Goal: Task Accomplishment & Management: Use online tool/utility

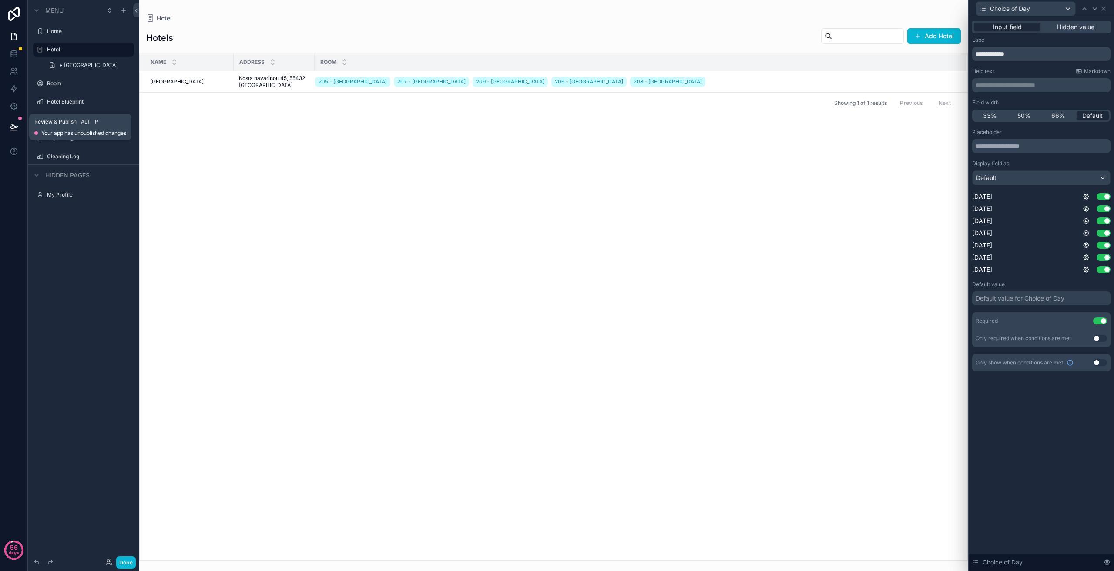
scroll to position [44, 0]
click at [12, 122] on button at bounding box center [13, 127] width 19 height 24
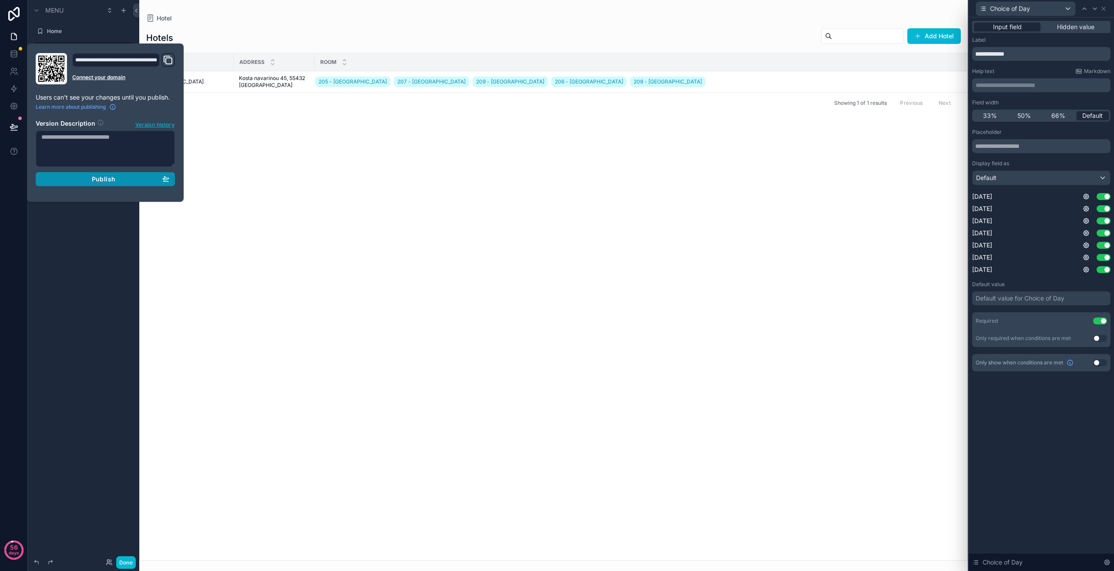
click at [127, 176] on div "Publish" at bounding box center [105, 179] width 128 height 8
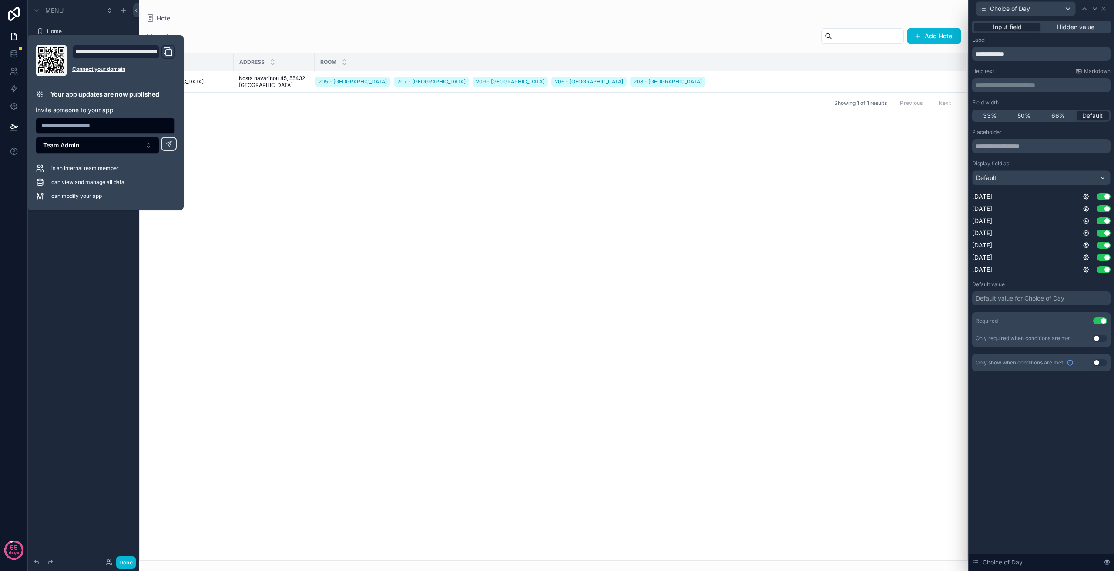
click at [359, 170] on div "Name Address Room Mariot Hotel Mariot Hotel Kosta navarinou 45, 55432 Pafos Kos…" at bounding box center [553, 307] width 827 height 507
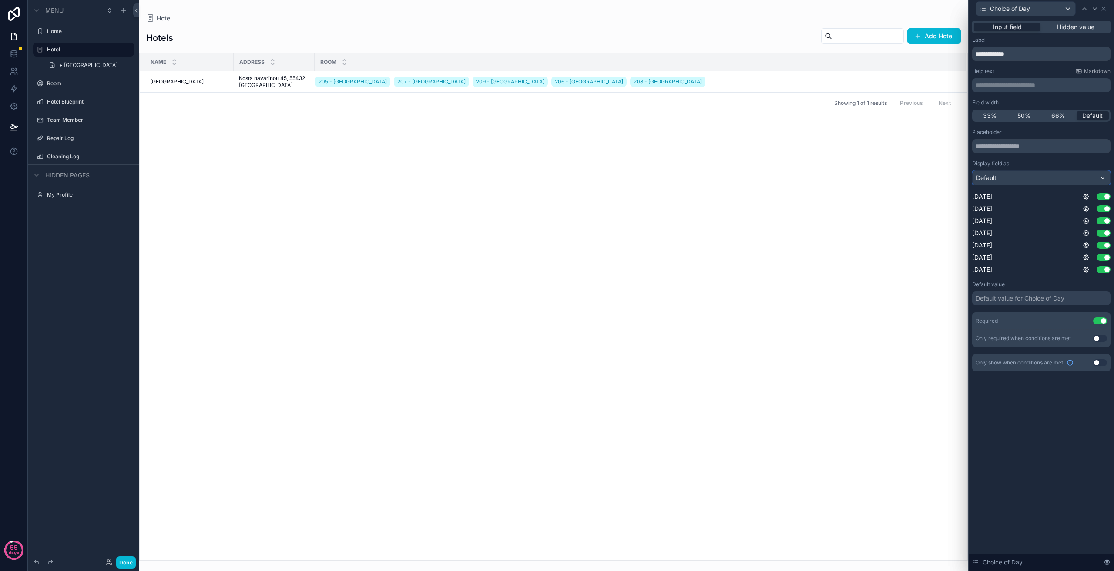
click at [1061, 182] on div "Default" at bounding box center [1040, 178] width 137 height 14
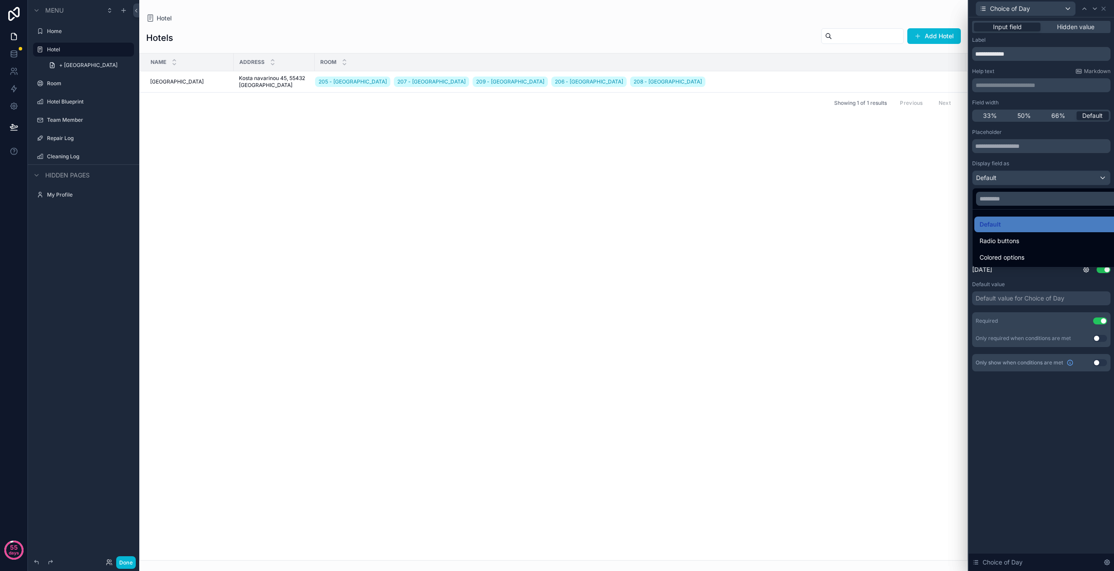
drag, startPoint x: 1061, startPoint y: 182, endPoint x: 1064, endPoint y: 178, distance: 5.0
click at [1064, 178] on div at bounding box center [1040, 285] width 145 height 571
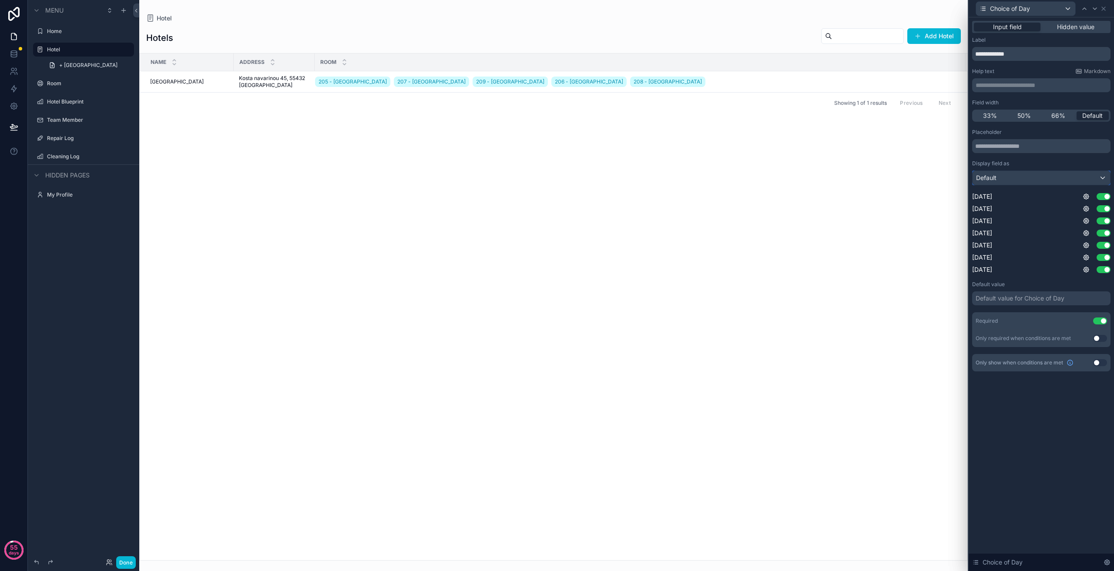
click at [1064, 178] on div "Default" at bounding box center [1040, 178] width 137 height 14
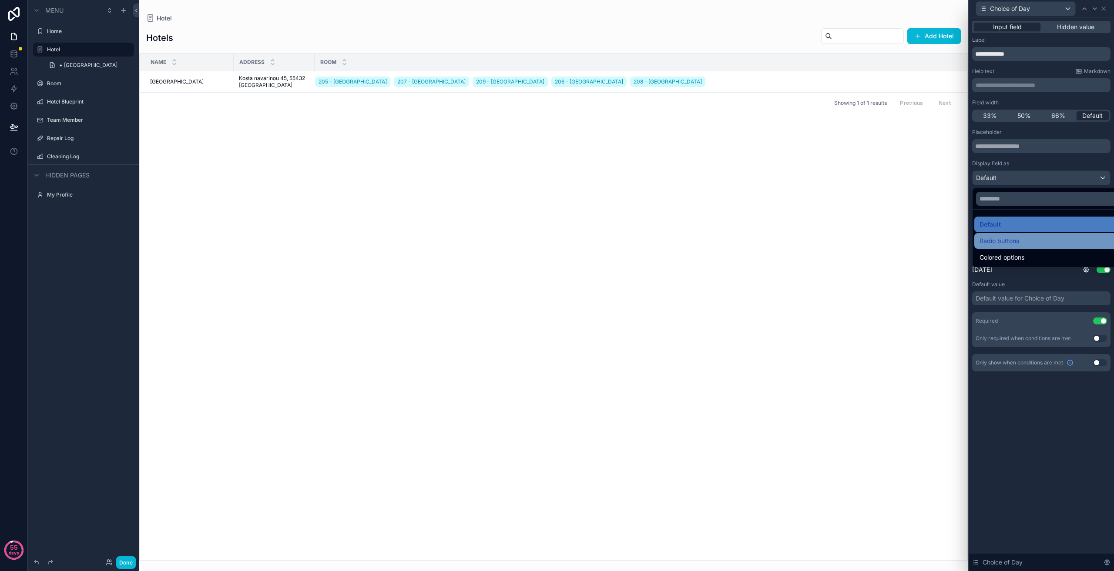
click at [1012, 243] on span "Radio buttons" at bounding box center [999, 241] width 40 height 10
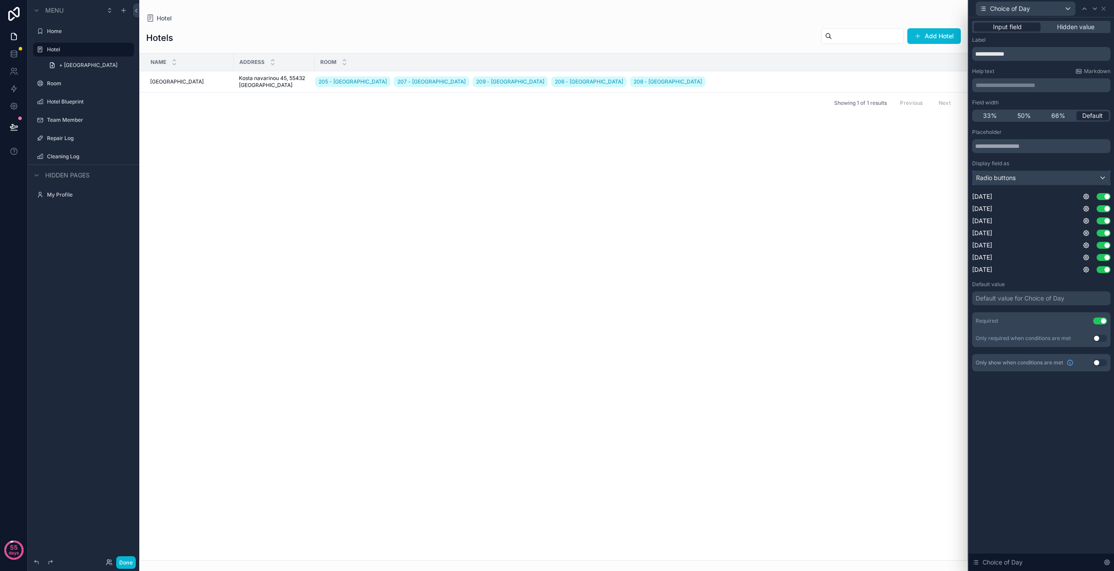
click at [1016, 179] on div "Radio buttons" at bounding box center [1040, 178] width 137 height 14
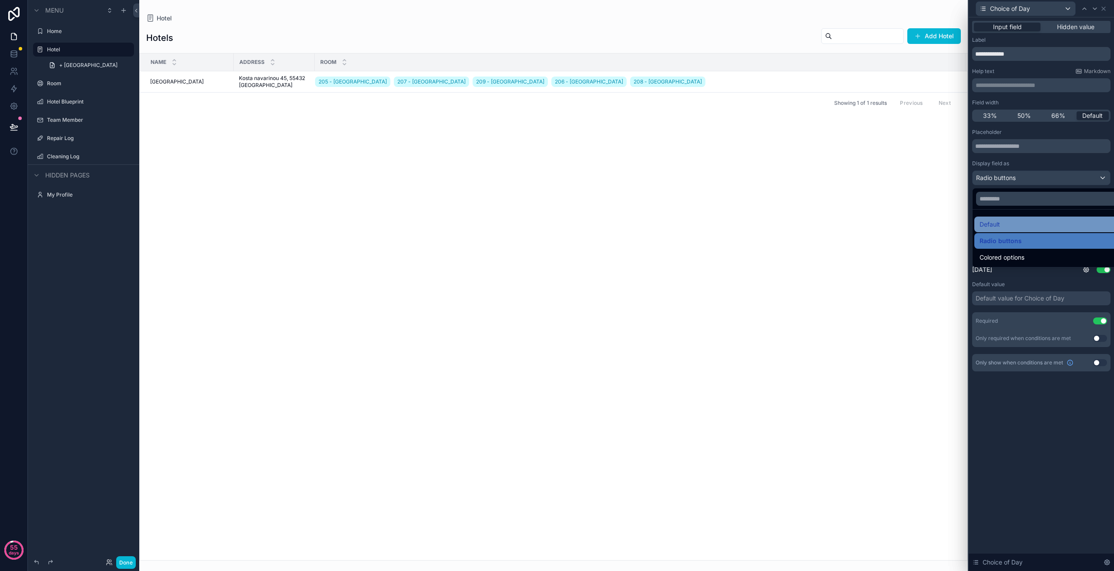
click at [1004, 224] on div "Default" at bounding box center [1051, 224] width 144 height 10
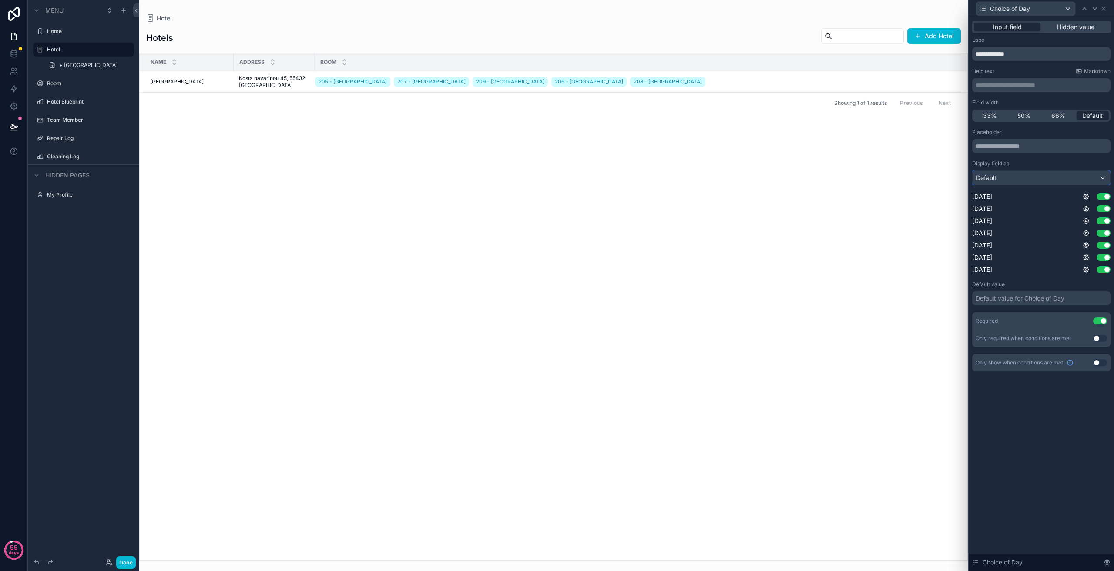
click at [1016, 179] on div "Default" at bounding box center [1040, 178] width 137 height 14
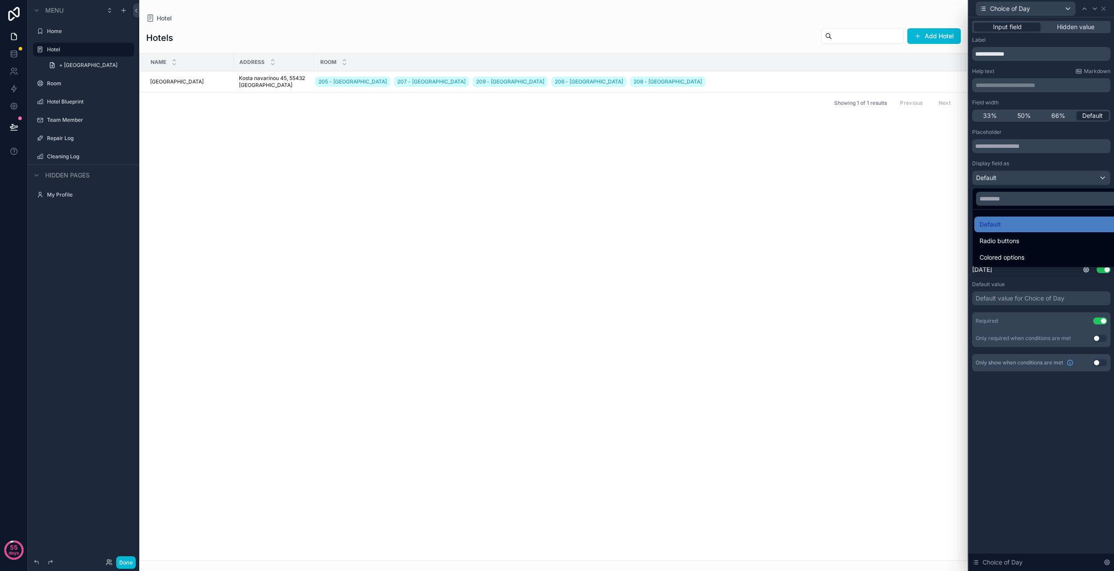
click at [1017, 180] on div at bounding box center [1040, 285] width 145 height 571
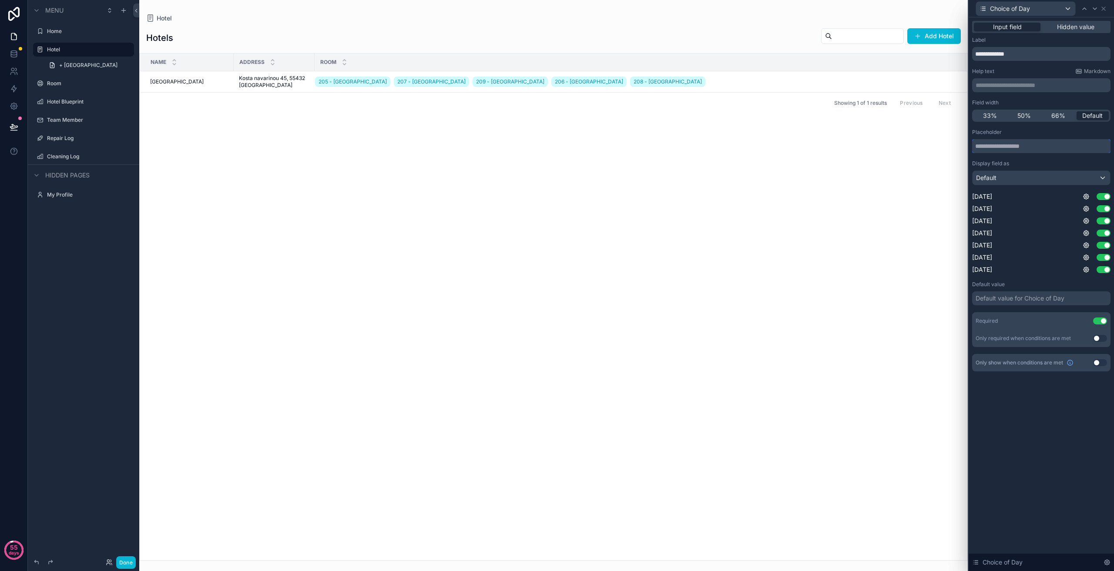
click at [1014, 140] on input "text" at bounding box center [1041, 146] width 138 height 14
click at [1020, 179] on div "Default" at bounding box center [1040, 178] width 137 height 14
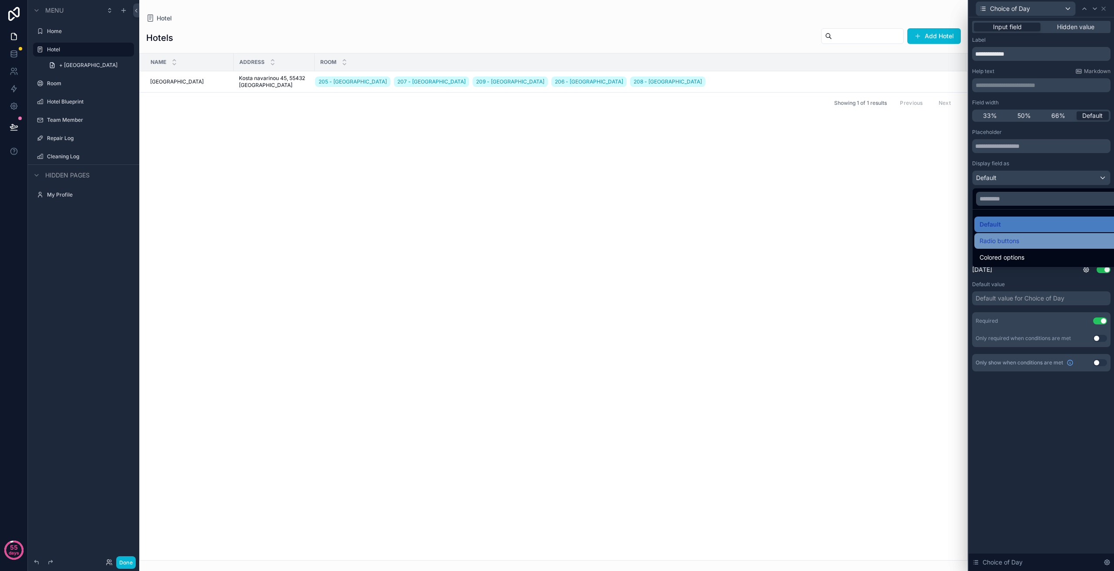
click at [1009, 243] on span "Radio buttons" at bounding box center [999, 241] width 40 height 10
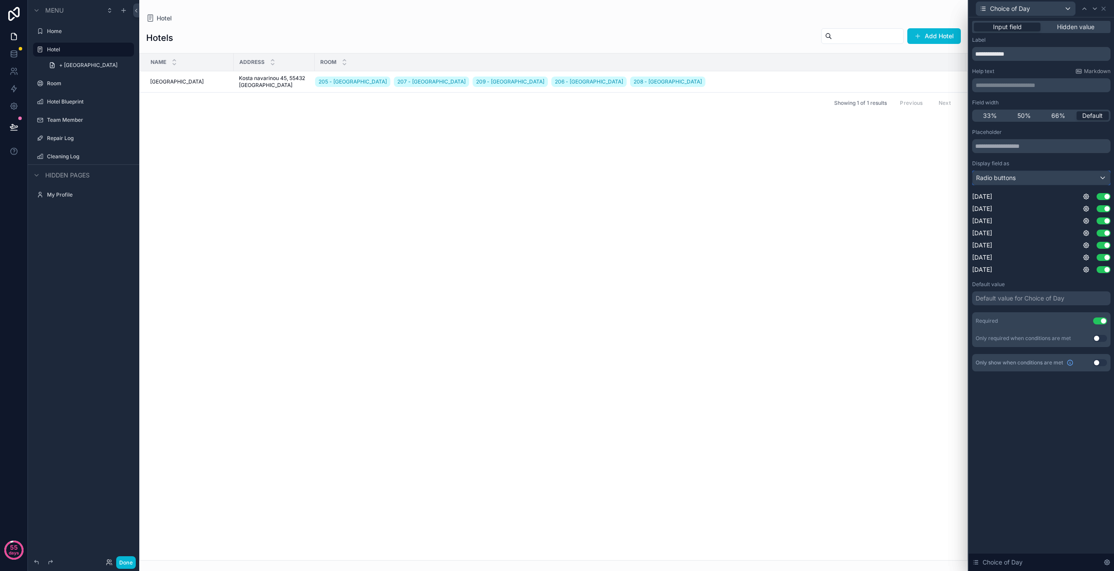
click at [1023, 184] on div "Radio buttons" at bounding box center [1040, 178] width 137 height 14
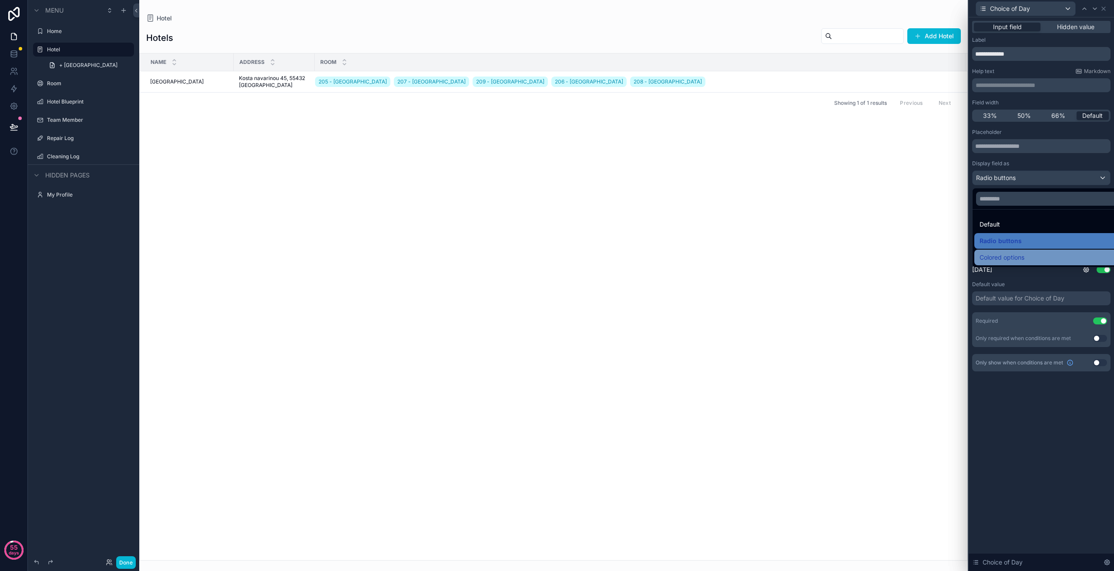
click at [1002, 256] on span "Colored options" at bounding box center [1001, 257] width 45 height 10
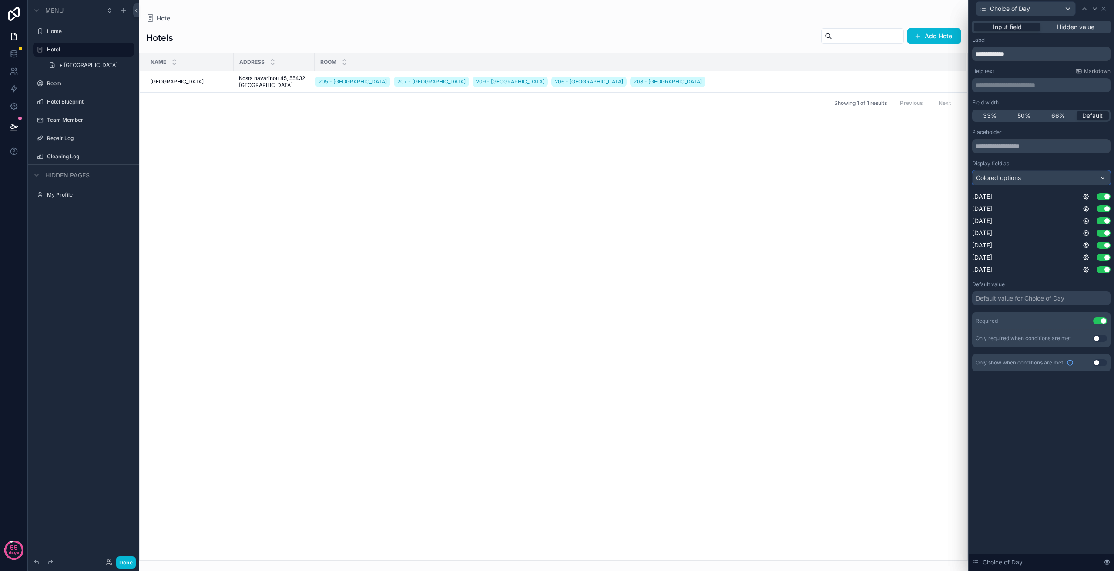
click at [1028, 173] on div "Colored options" at bounding box center [1040, 178] width 137 height 14
click at [1005, 221] on div "Default" at bounding box center [1051, 224] width 144 height 10
click at [891, 260] on div "Name Address Room Mariot Hotel Mariot Hotel Kosta navarinou 45, 55432 Pafos Kos…" at bounding box center [553, 307] width 827 height 507
click at [927, 71] on span "Generate Cleaning Logs" at bounding box center [924, 71] width 80 height 14
click at [1104, 7] on icon at bounding box center [1102, 8] width 3 height 3
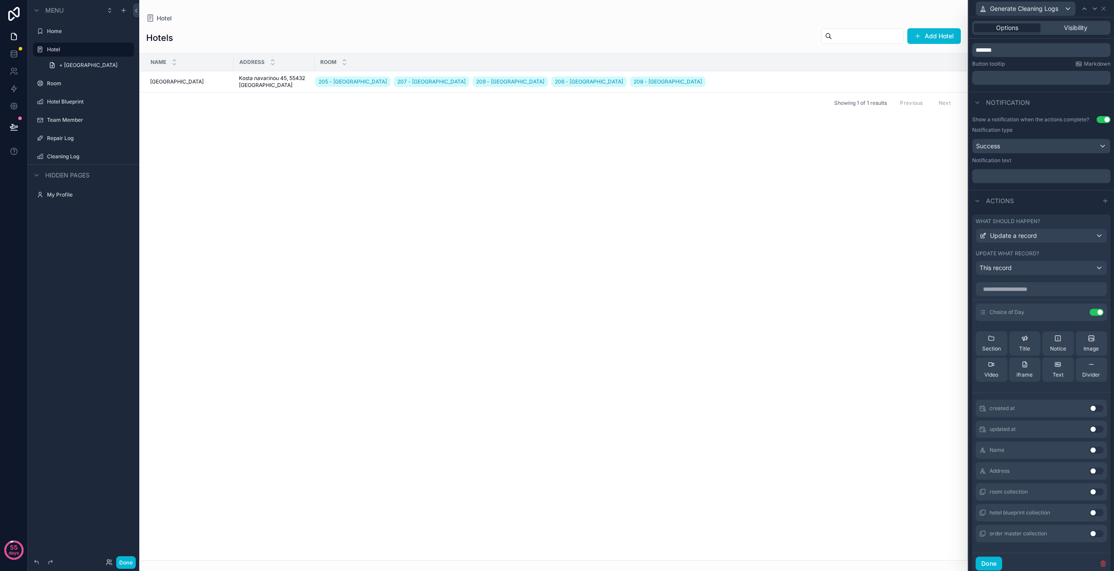
click at [777, 198] on div "Name Address Room Mariot Hotel Mariot Hotel Kosta navarinou 45, 55432 Pafos Kos…" at bounding box center [553, 307] width 827 height 507
drag, startPoint x: 1102, startPoint y: 7, endPoint x: 1088, endPoint y: 13, distance: 15.8
click at [1102, 7] on icon at bounding box center [1103, 8] width 7 height 7
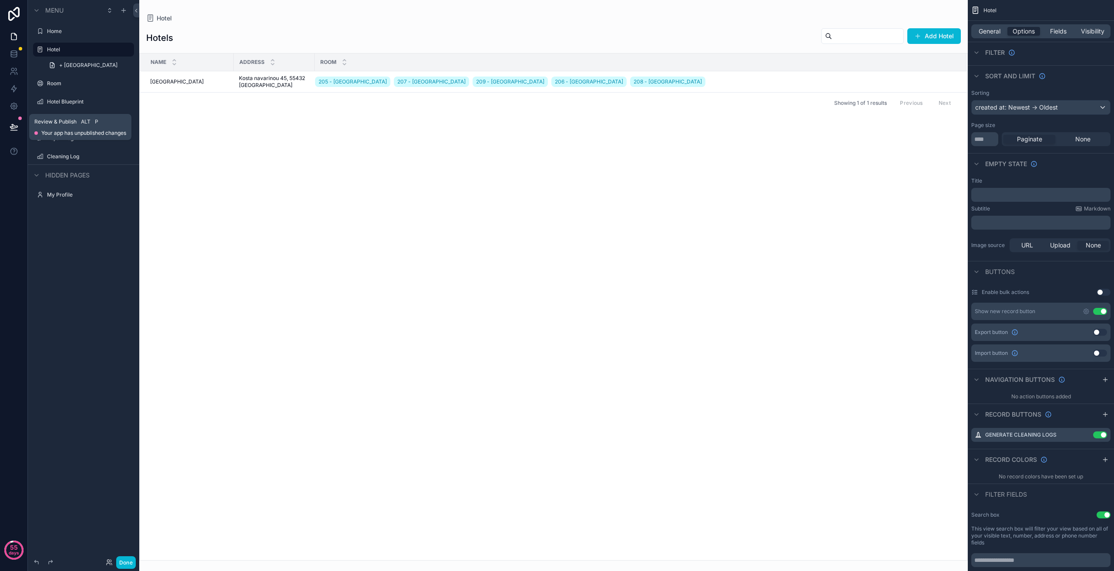
click at [15, 123] on icon at bounding box center [14, 127] width 9 height 9
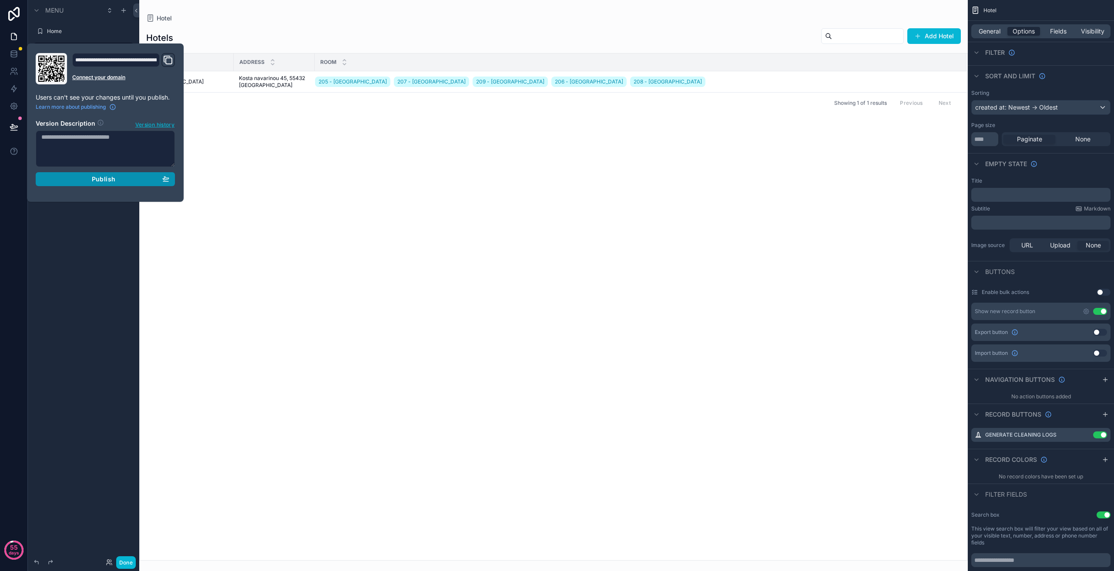
click at [119, 179] on div "Publish" at bounding box center [105, 179] width 128 height 8
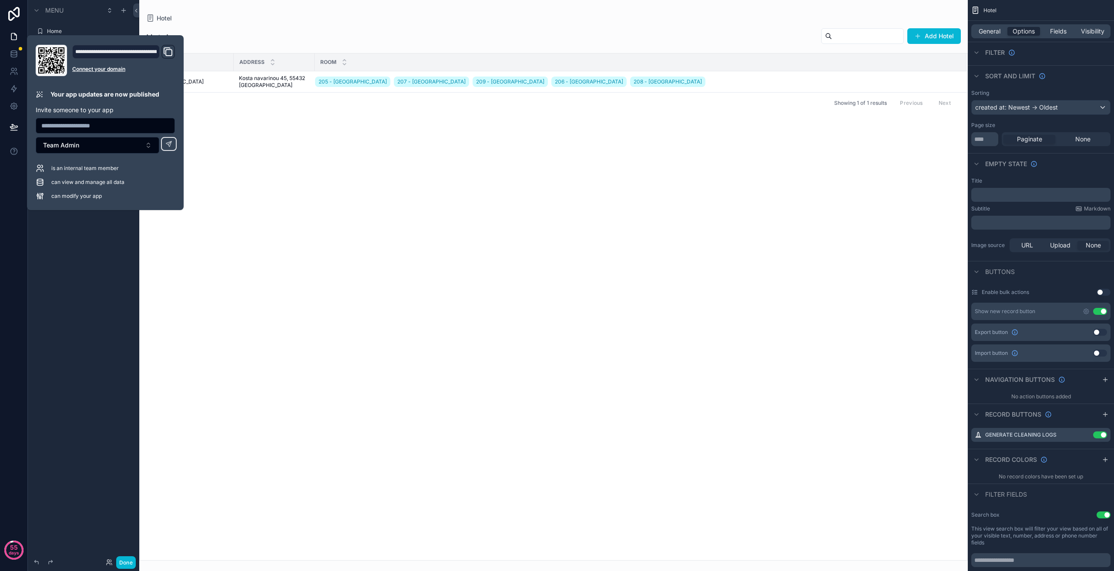
click at [215, 517] on div "Name Address Room Mariot Hotel Mariot Hotel Kosta navarinou 45, 55432 Pafos Kos…" at bounding box center [553, 307] width 827 height 507
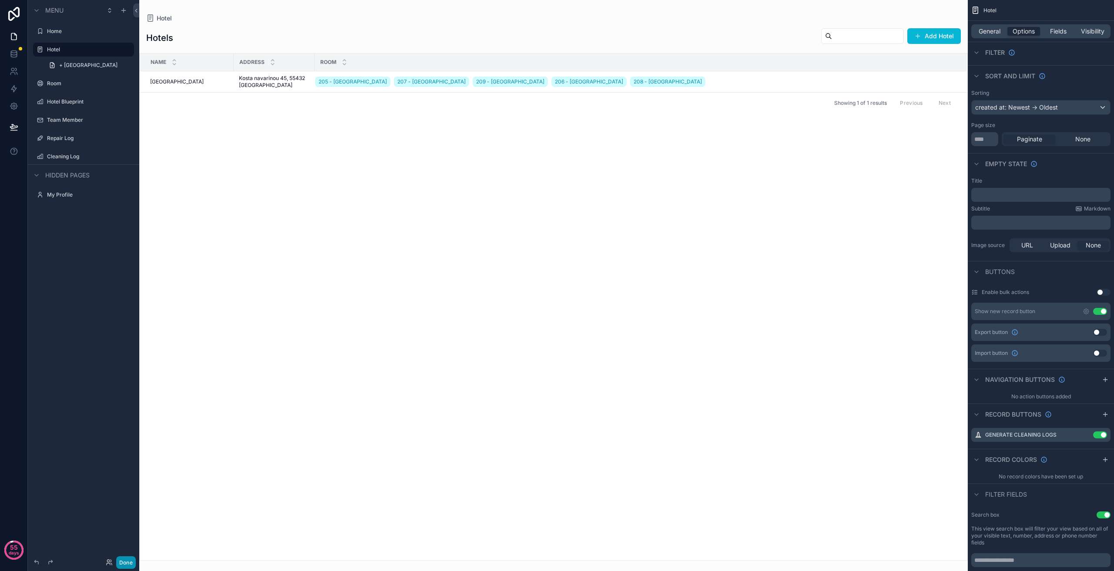
click at [131, 559] on button "Done" at bounding box center [126, 562] width 20 height 13
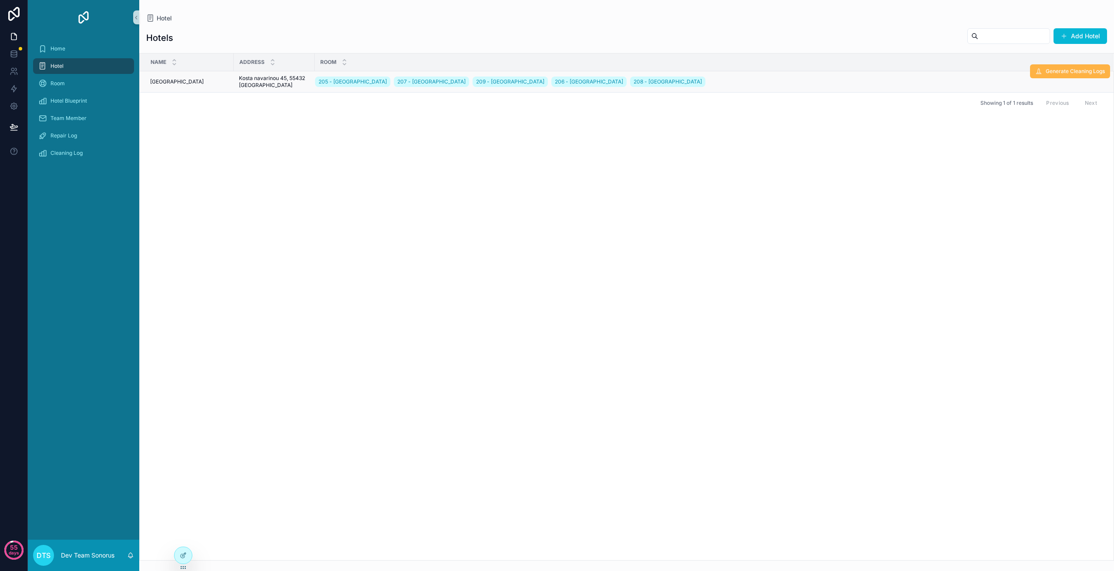
click at [1078, 70] on span "Generate Cleaning Logs" at bounding box center [1074, 71] width 59 height 7
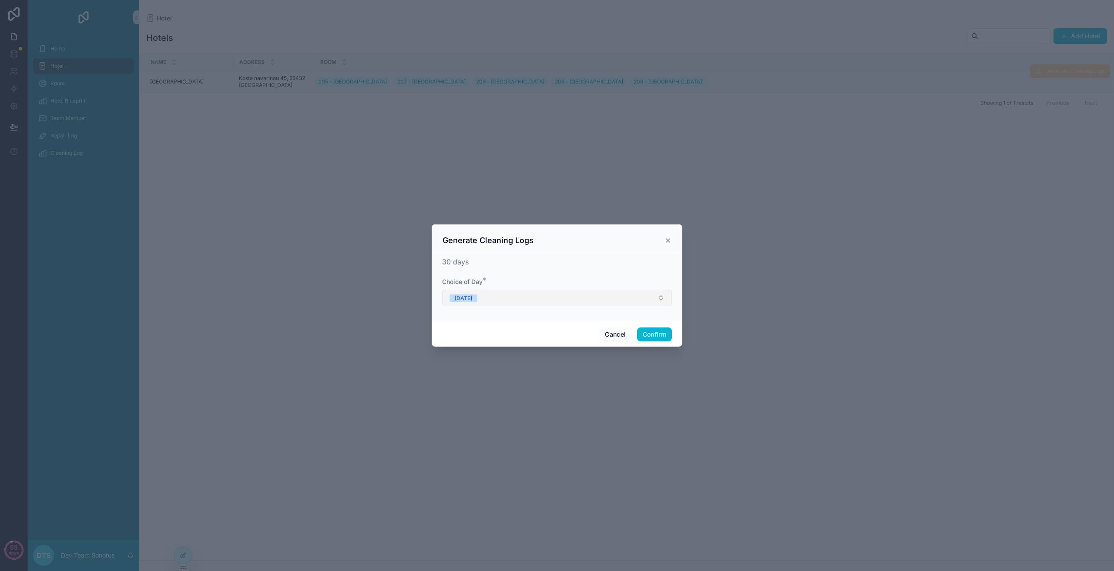
click at [519, 298] on button "Monday" at bounding box center [557, 298] width 230 height 17
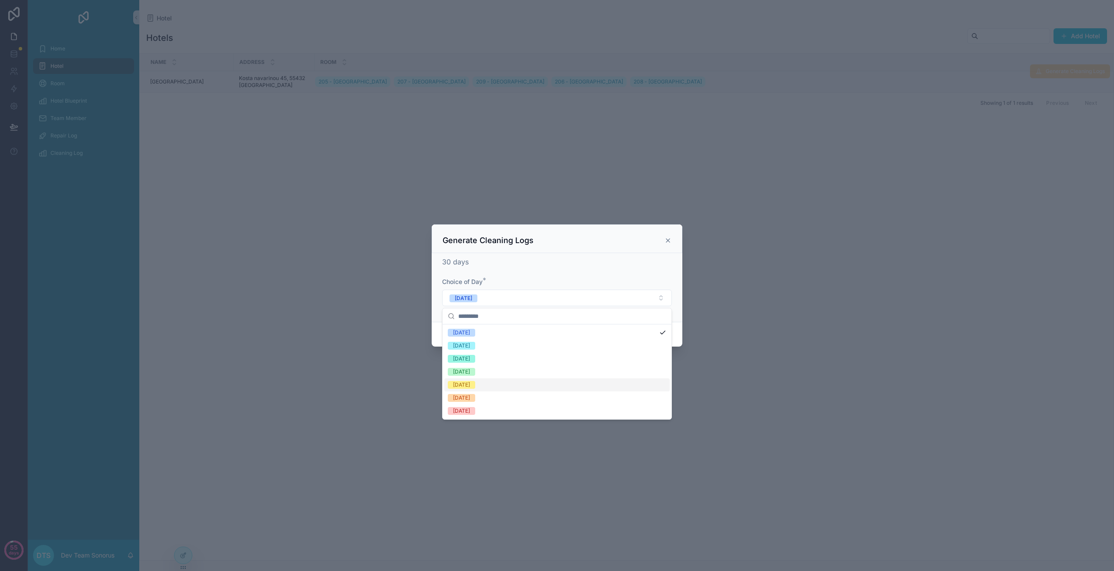
drag, startPoint x: 245, startPoint y: 257, endPoint x: 258, endPoint y: 272, distance: 19.8
click at [249, 268] on div at bounding box center [557, 285] width 1114 height 571
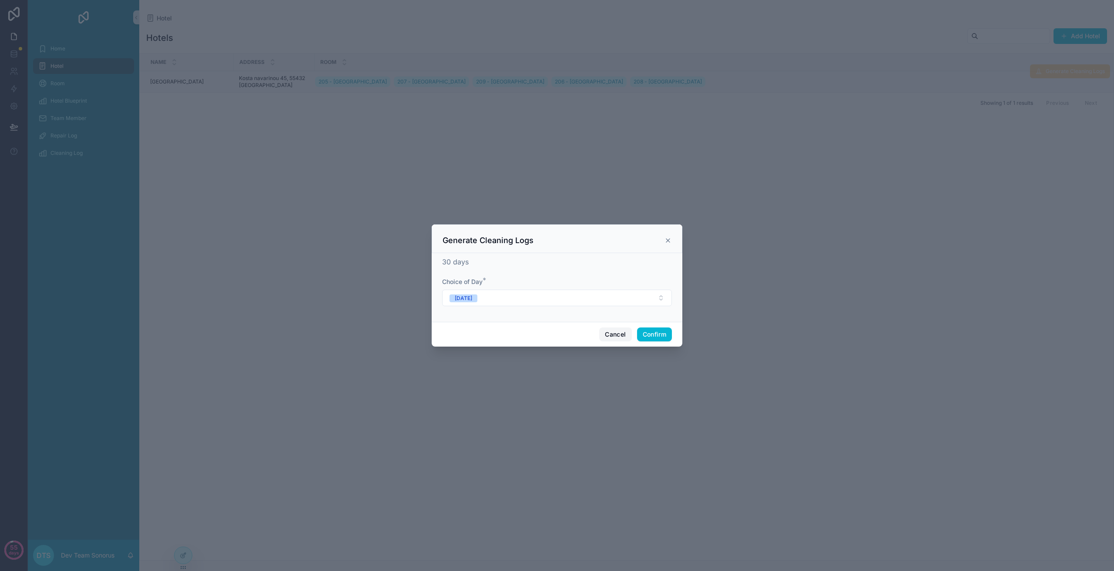
drag, startPoint x: 619, startPoint y: 339, endPoint x: 983, endPoint y: 141, distance: 414.6
click at [618, 339] on button "Cancel" at bounding box center [615, 335] width 32 height 14
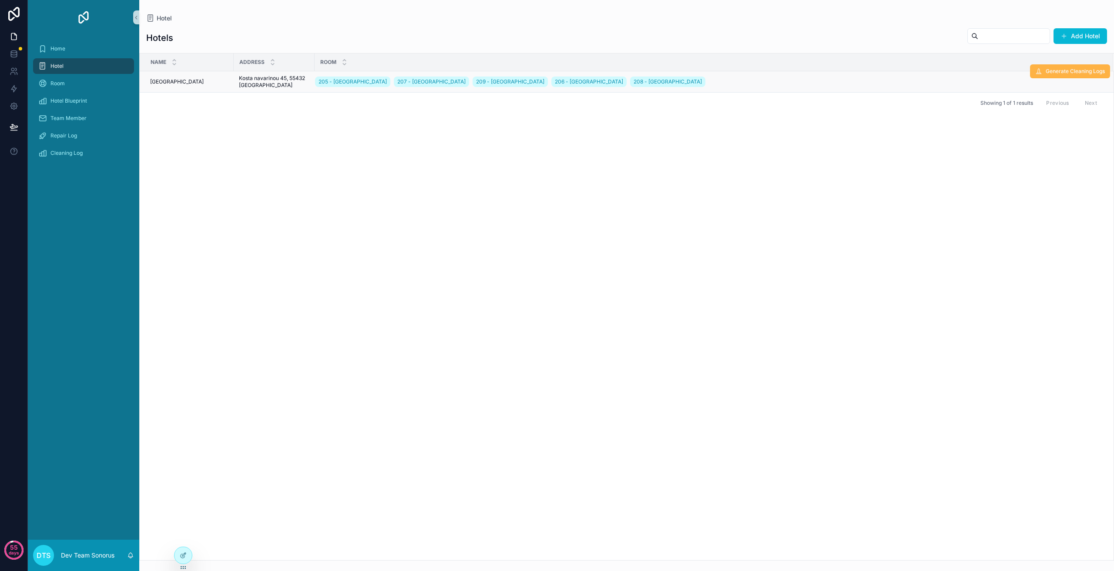
click at [1072, 77] on button "Generate Cleaning Logs" at bounding box center [1070, 71] width 80 height 14
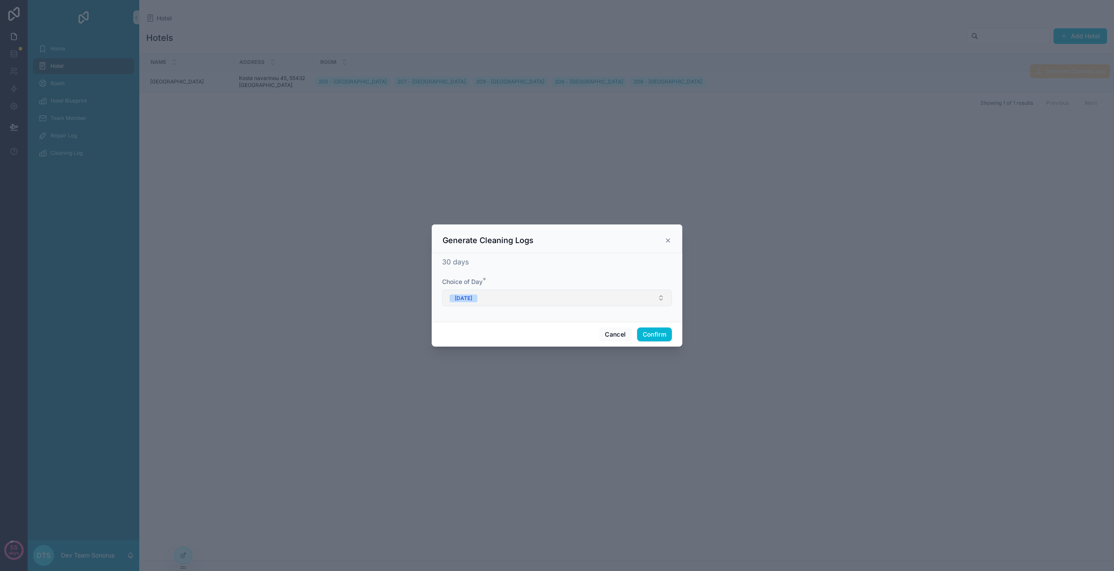
drag, startPoint x: 512, startPoint y: 304, endPoint x: 518, endPoint y: 304, distance: 6.5
click at [518, 304] on button "Monday" at bounding box center [557, 298] width 230 height 17
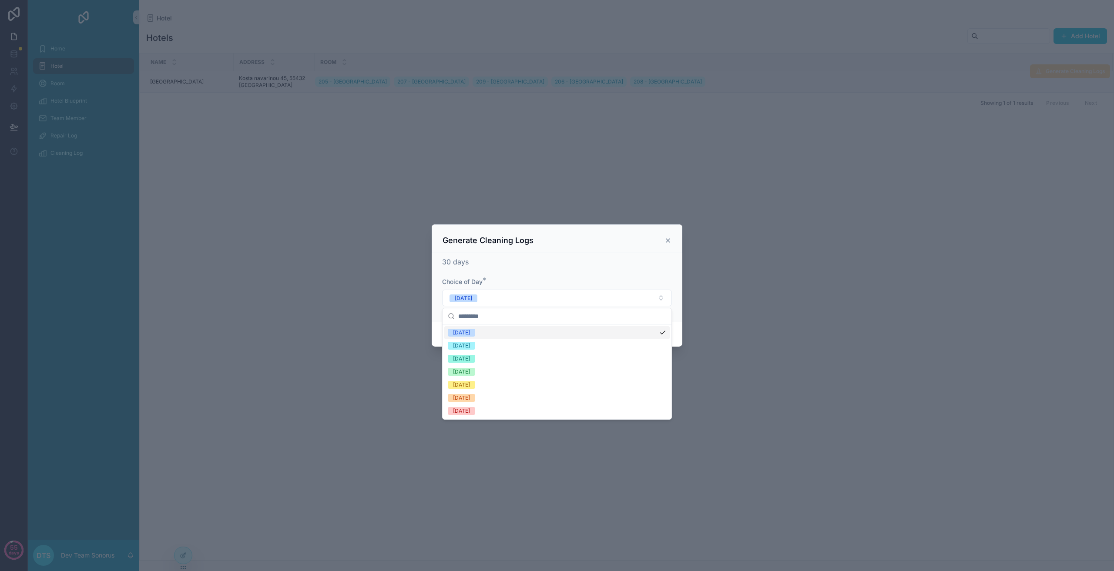
drag, startPoint x: 670, startPoint y: 243, endPoint x: 483, endPoint y: 148, distance: 209.3
click at [669, 243] on icon at bounding box center [667, 240] width 7 height 7
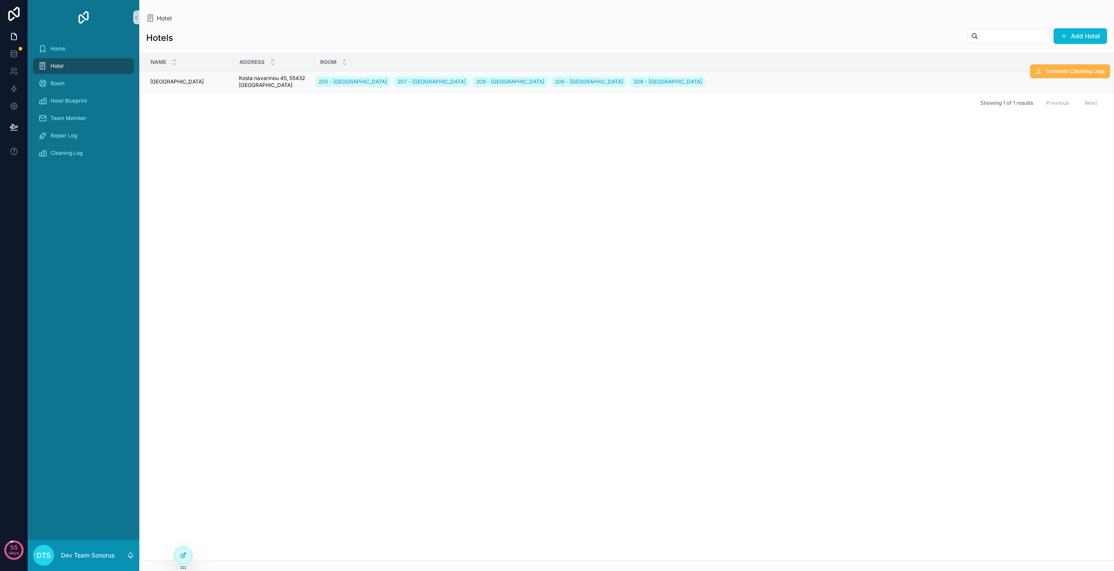
click at [1063, 69] on span "Generate Cleaning Logs" at bounding box center [1074, 71] width 59 height 7
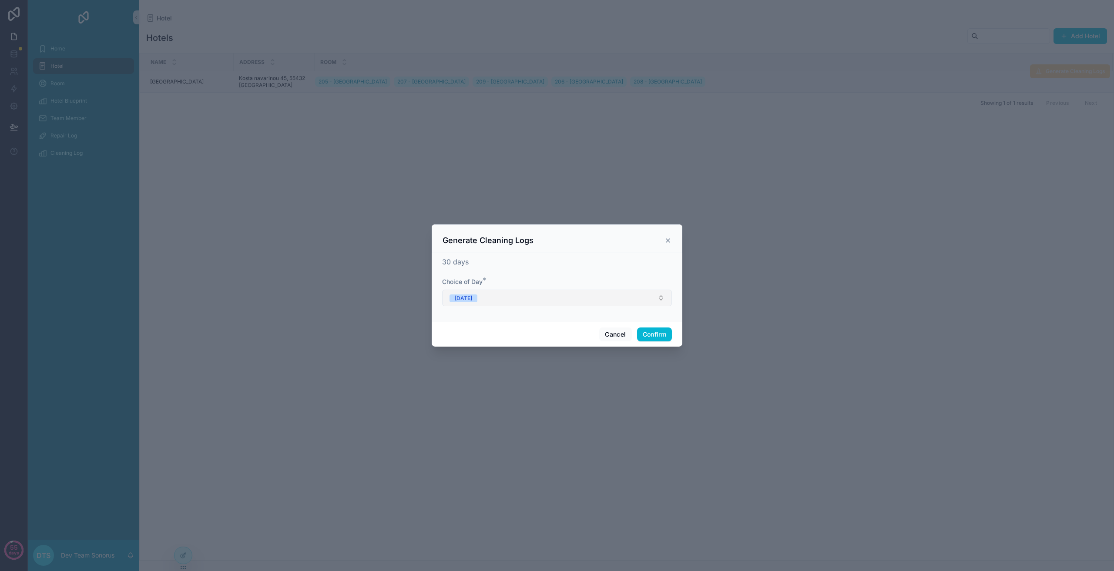
click at [499, 301] on button "Monday" at bounding box center [557, 298] width 230 height 17
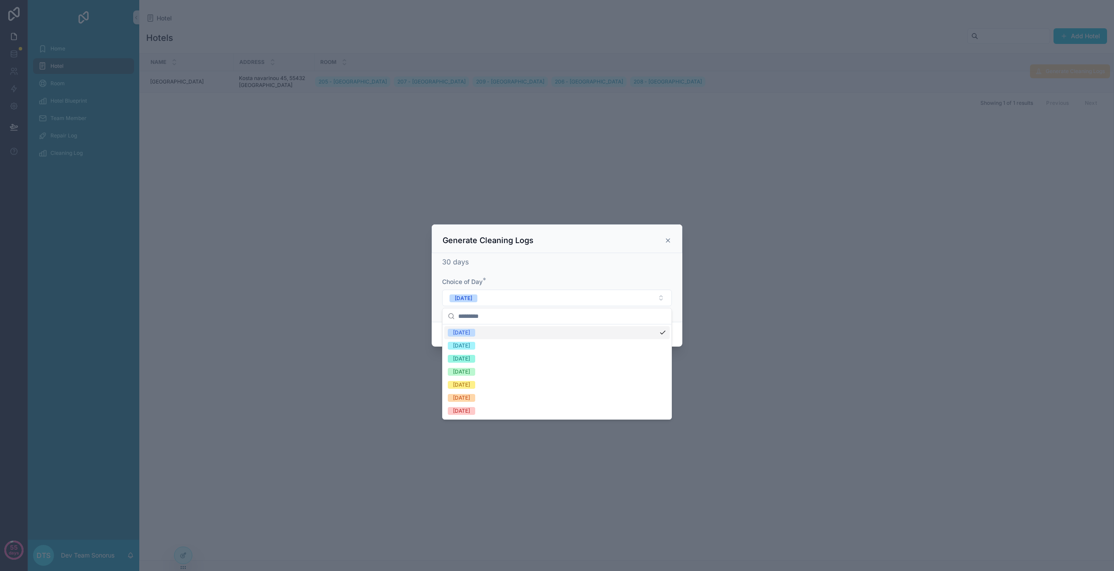
click at [656, 172] on div at bounding box center [557, 285] width 1114 height 571
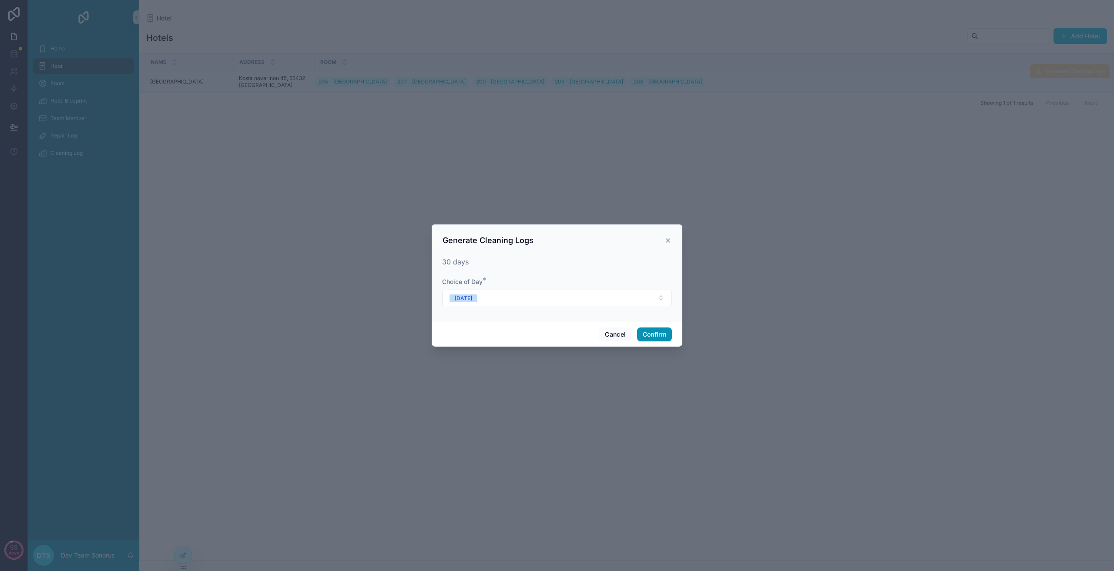
click at [664, 334] on button "Confirm" at bounding box center [654, 335] width 35 height 14
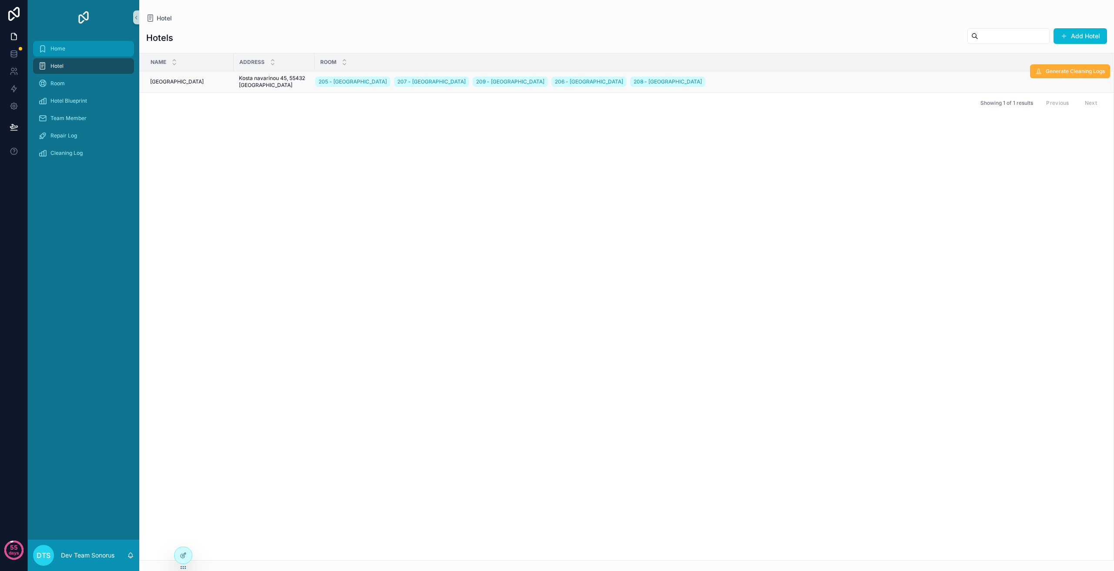
click at [90, 50] on div "Home" at bounding box center [83, 49] width 90 height 14
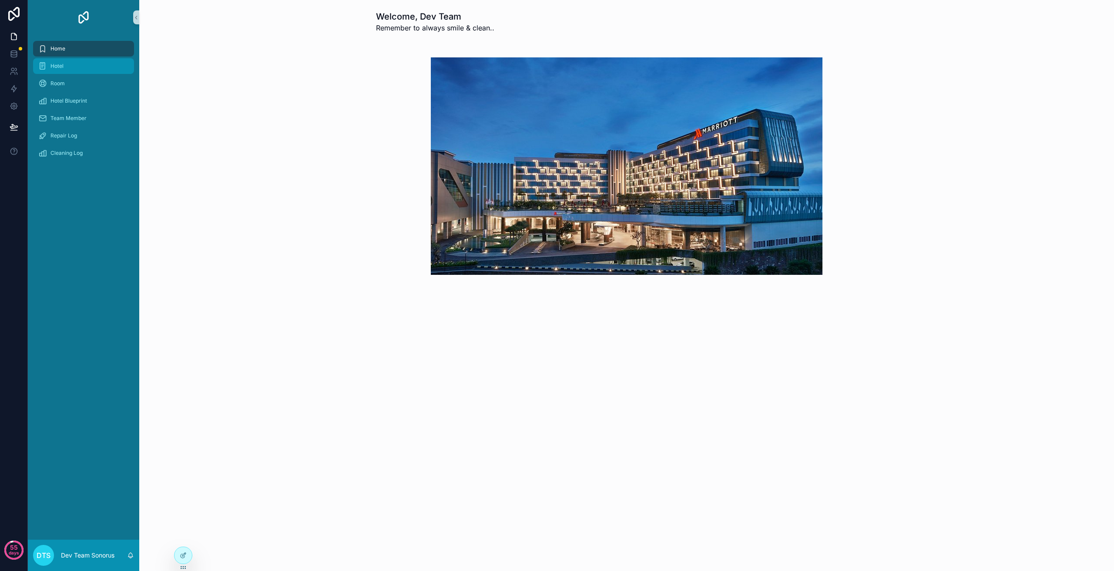
click at [91, 63] on div "Hotel" at bounding box center [83, 66] width 90 height 14
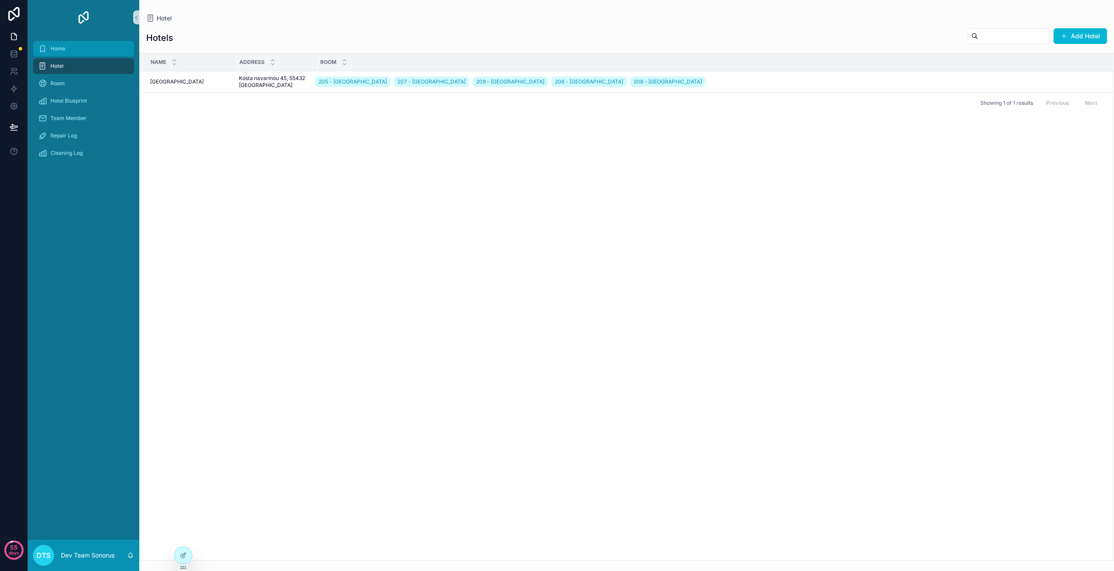
click at [67, 47] on div "Home" at bounding box center [83, 49] width 90 height 14
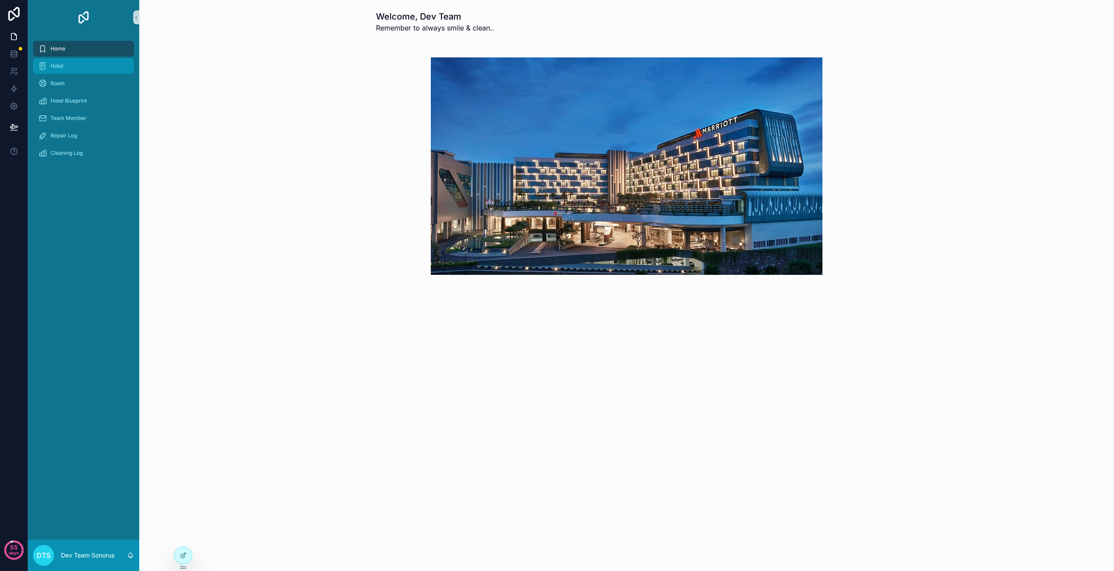
click at [82, 63] on div "Hotel" at bounding box center [83, 66] width 90 height 14
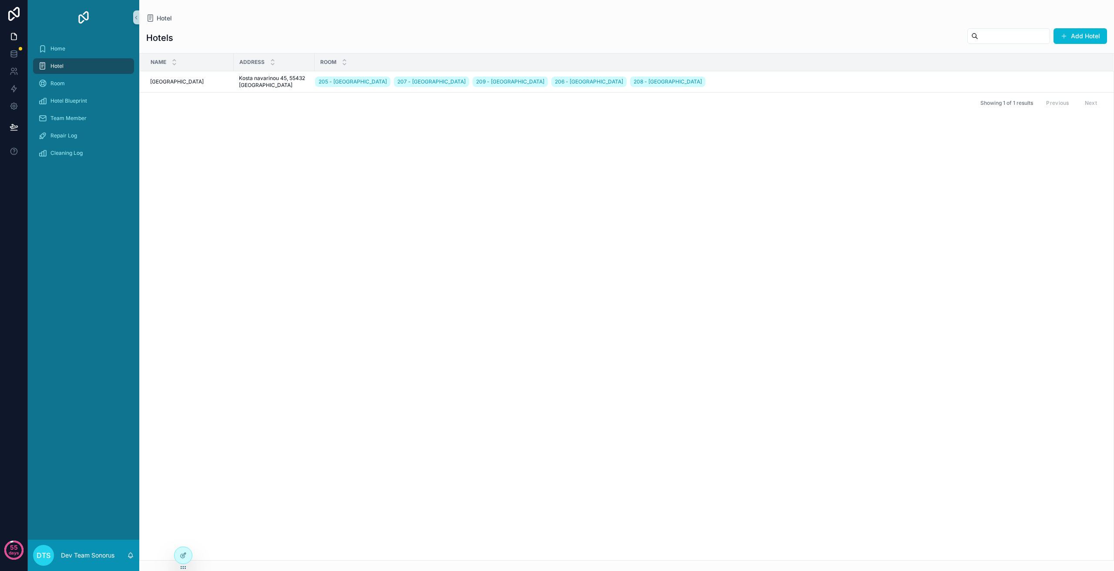
click at [1073, 39] on button "Add Hotel" at bounding box center [1080, 36] width 54 height 16
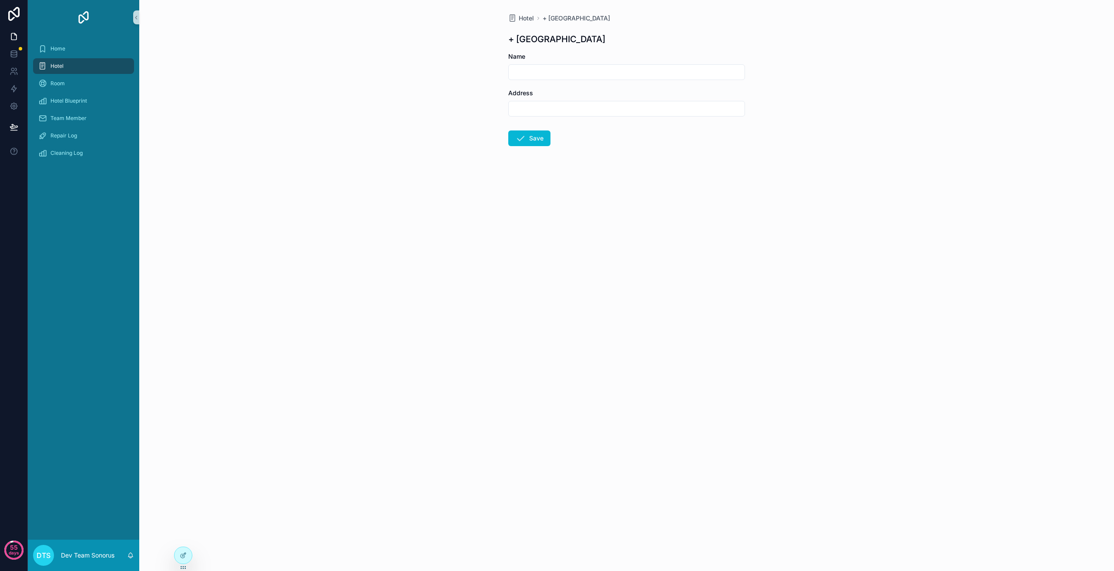
click at [544, 70] on input "scrollable content" at bounding box center [627, 72] width 236 height 12
type input "**********"
click at [545, 106] on input "scrollable content" at bounding box center [627, 109] width 236 height 12
click at [92, 64] on div "Hotel" at bounding box center [83, 66] width 90 height 14
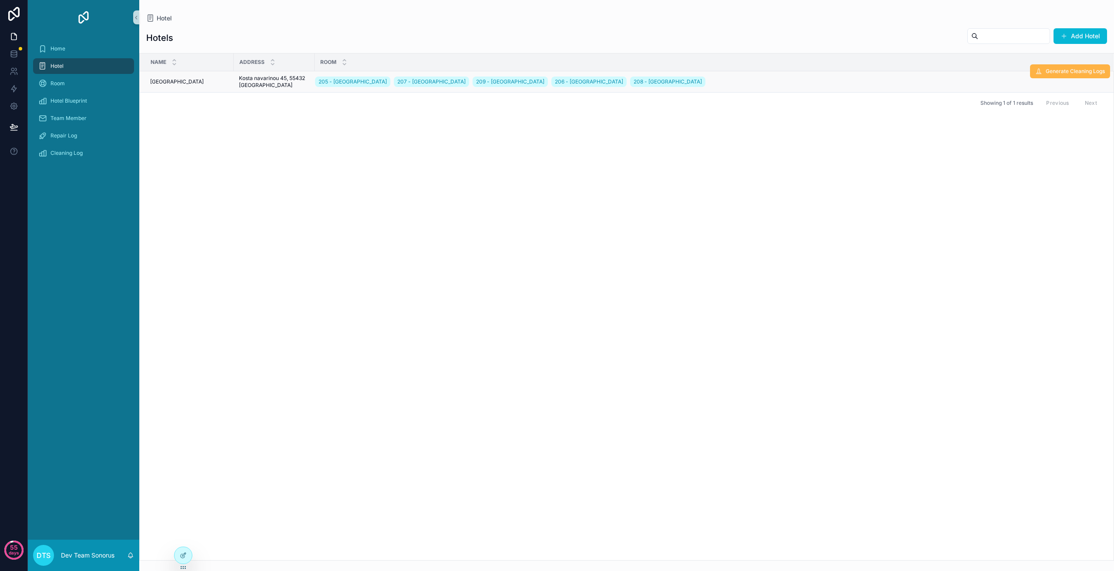
click at [1082, 74] on span "Generate Cleaning Logs" at bounding box center [1074, 71] width 59 height 7
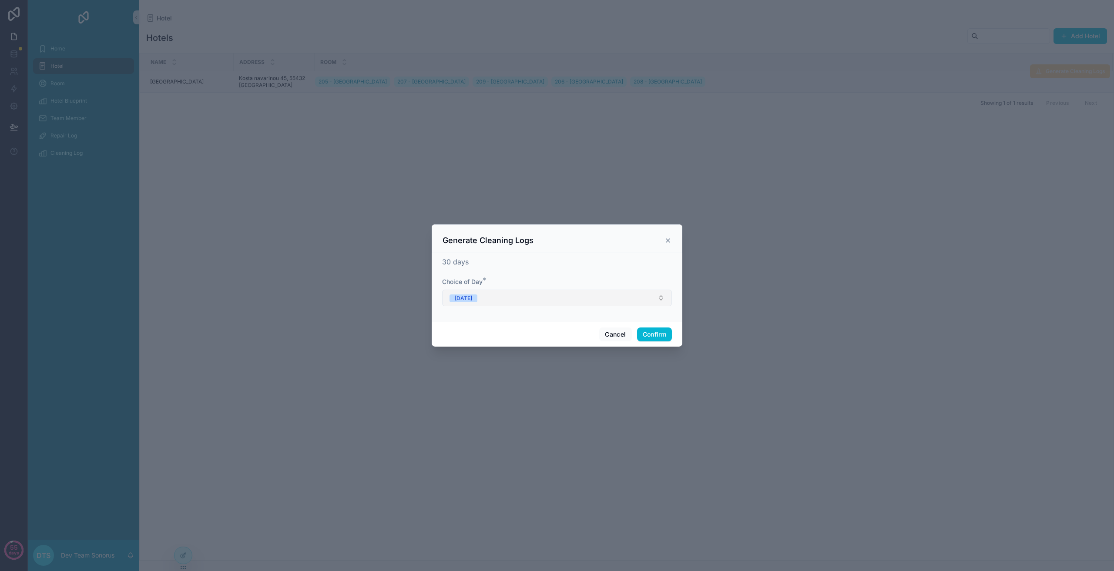
click at [556, 297] on button "Monday" at bounding box center [557, 298] width 230 height 17
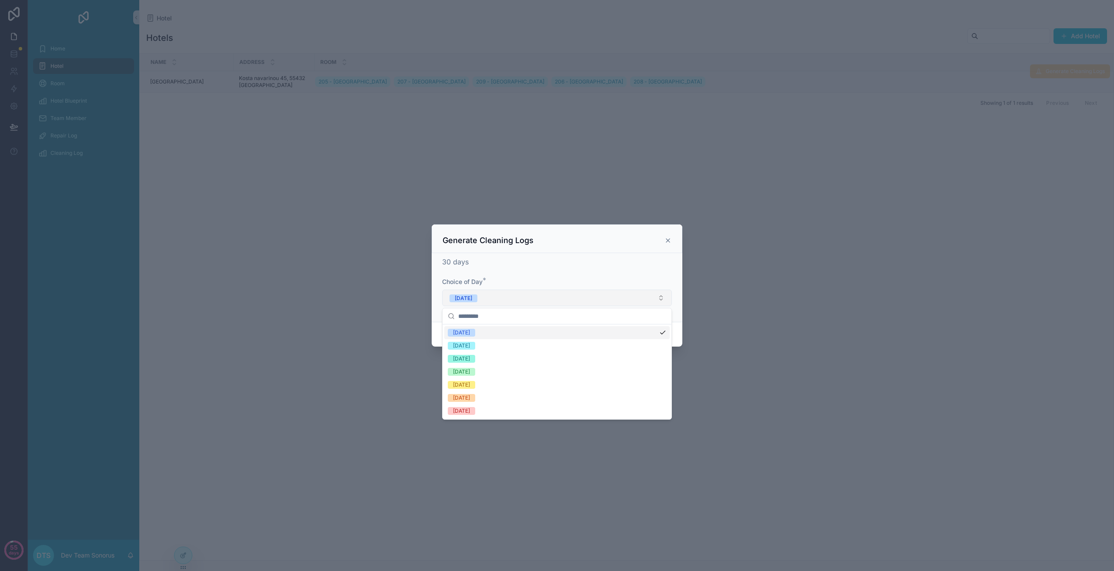
click at [586, 294] on button "Monday" at bounding box center [557, 298] width 230 height 17
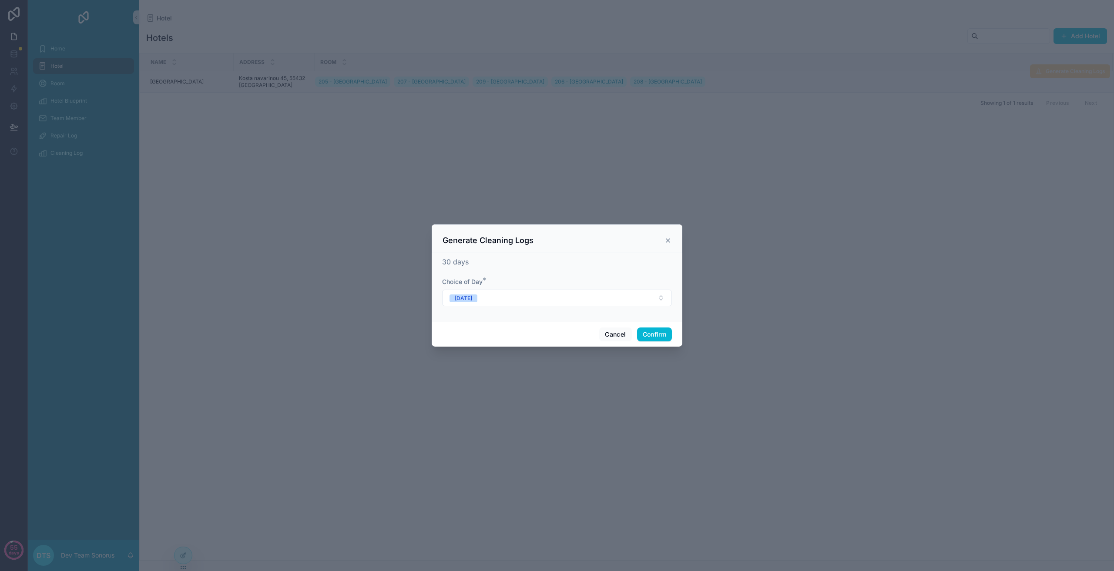
click at [669, 242] on icon at bounding box center [667, 240] width 3 height 3
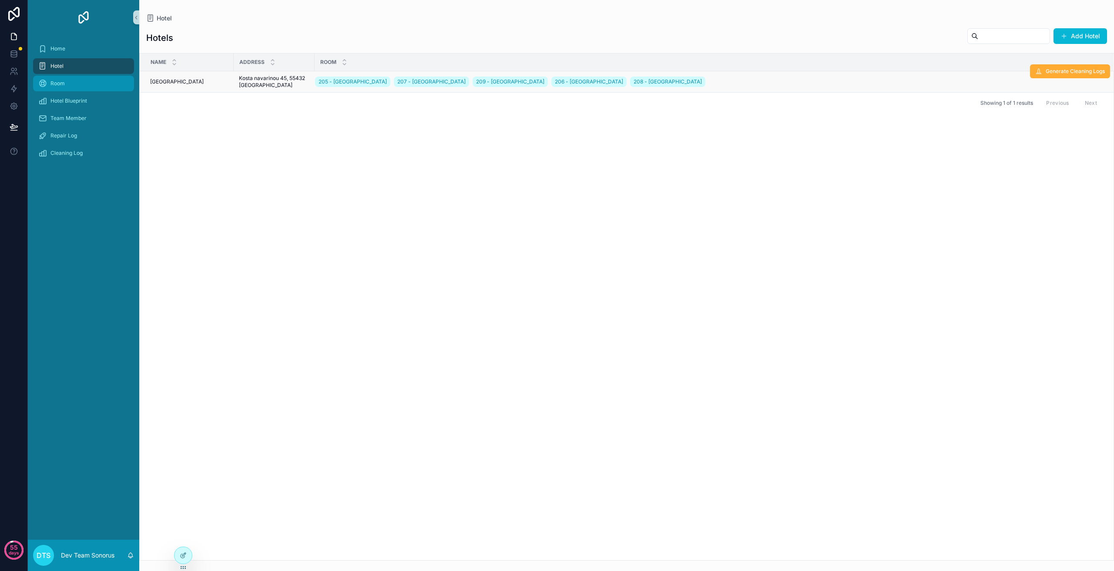
click at [109, 77] on div "Room" at bounding box center [83, 84] width 90 height 14
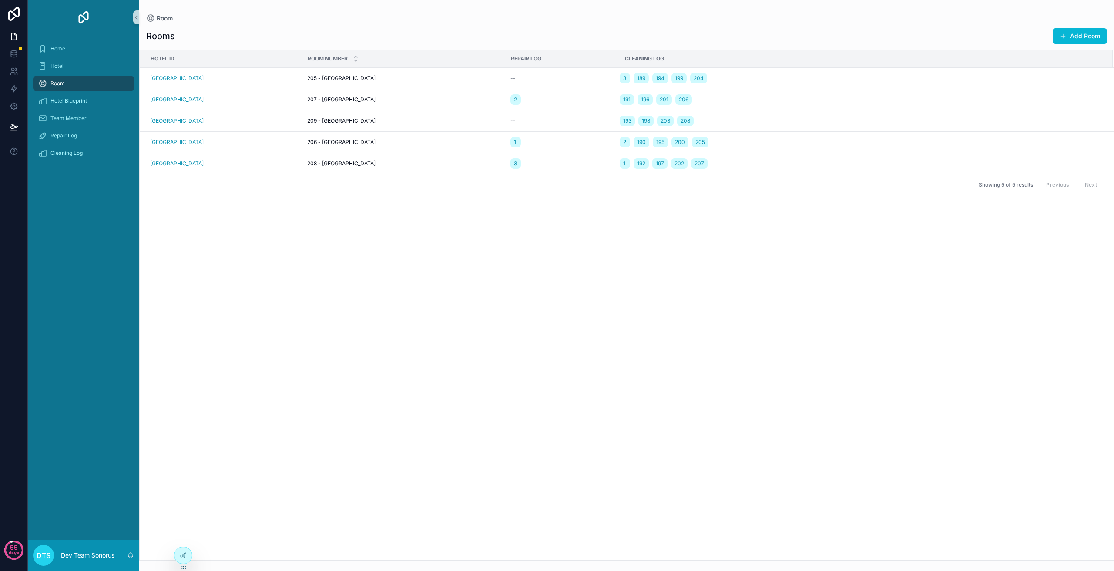
click at [87, 82] on div "Room" at bounding box center [83, 84] width 90 height 14
click at [181, 555] on icon at bounding box center [183, 556] width 4 height 4
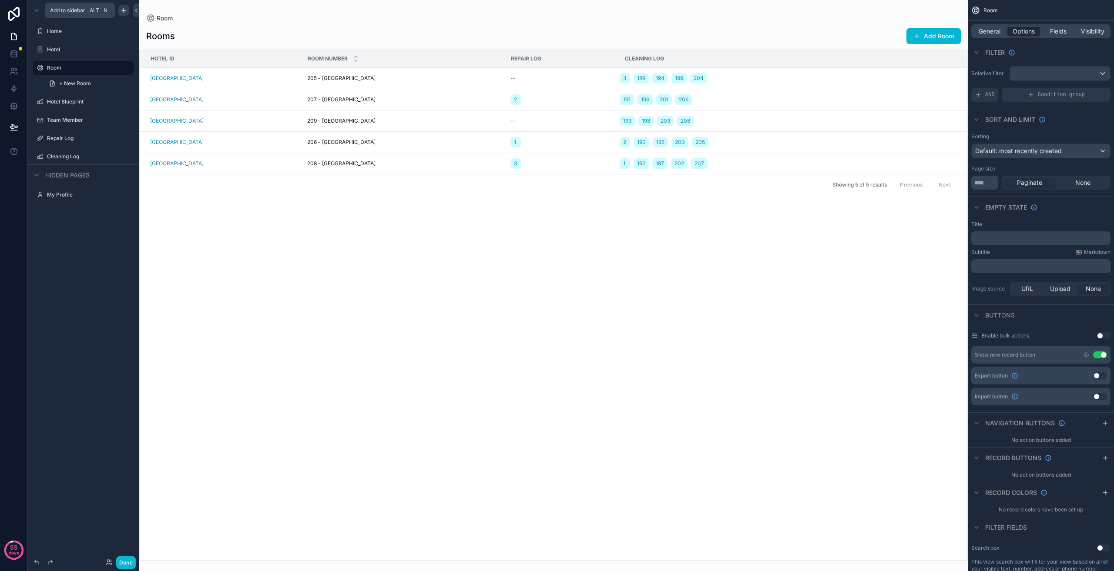
click at [122, 9] on icon "scrollable content" at bounding box center [123, 10] width 7 height 7
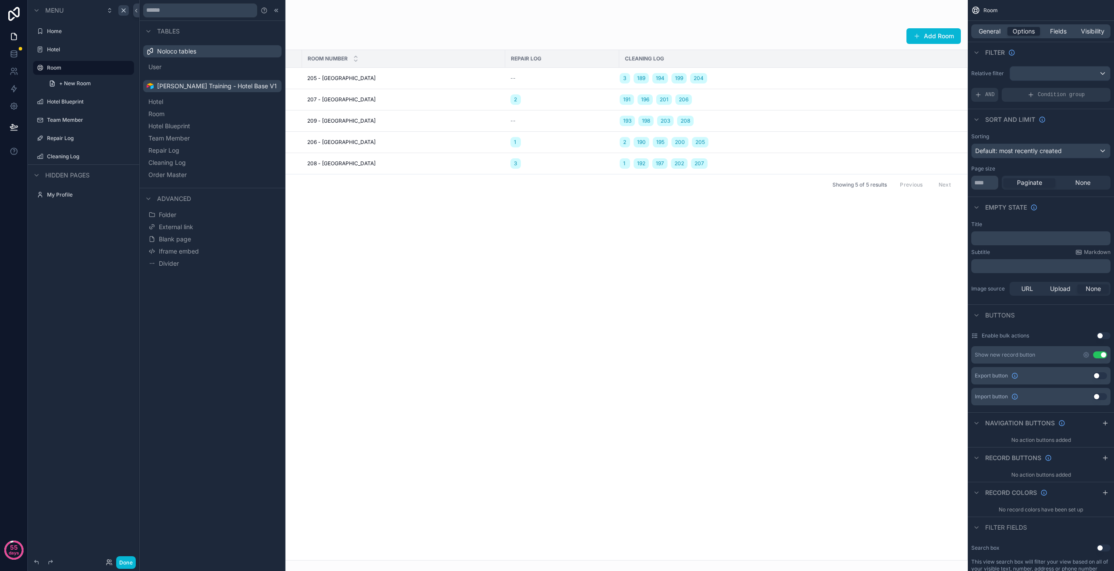
click at [377, 288] on div "scrollable content" at bounding box center [553, 285] width 828 height 571
click at [278, 13] on icon at bounding box center [276, 10] width 7 height 7
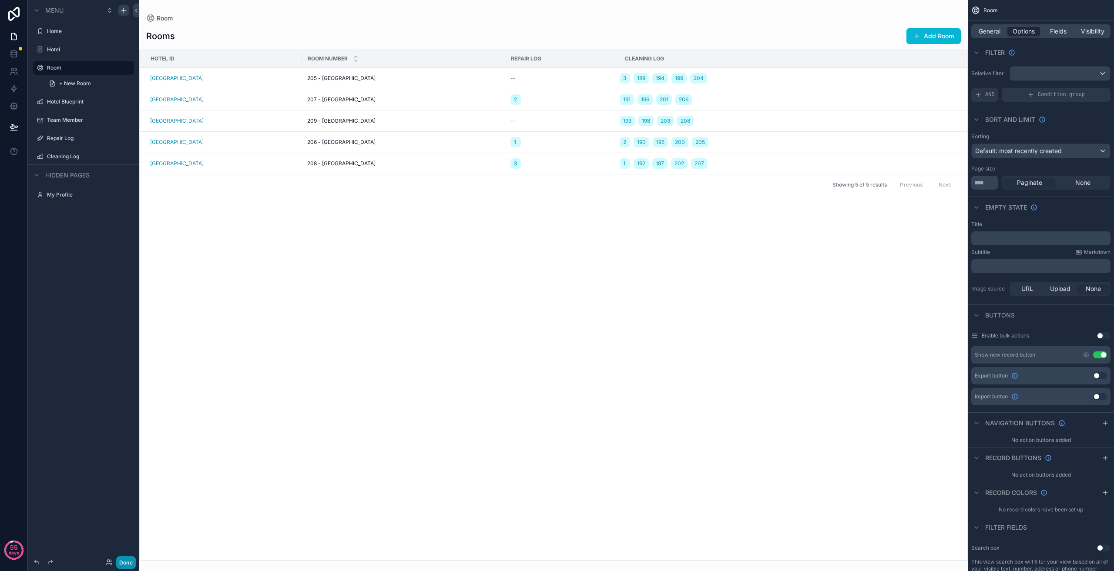
click at [128, 558] on button "Done" at bounding box center [126, 562] width 20 height 13
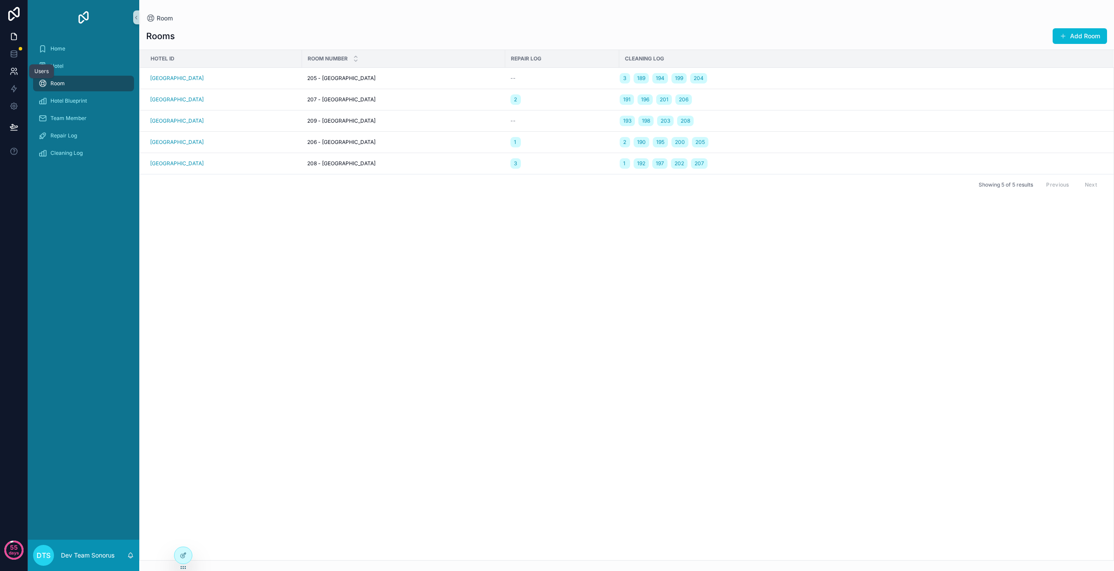
click at [17, 68] on icon at bounding box center [14, 71] width 9 height 9
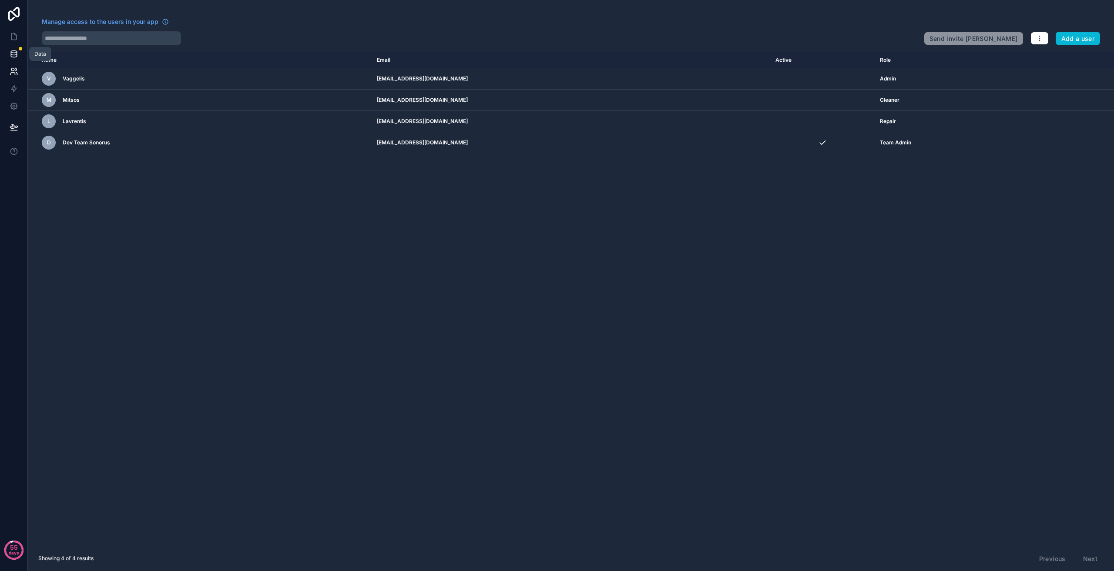
click at [12, 57] on icon at bounding box center [14, 55] width 6 height 3
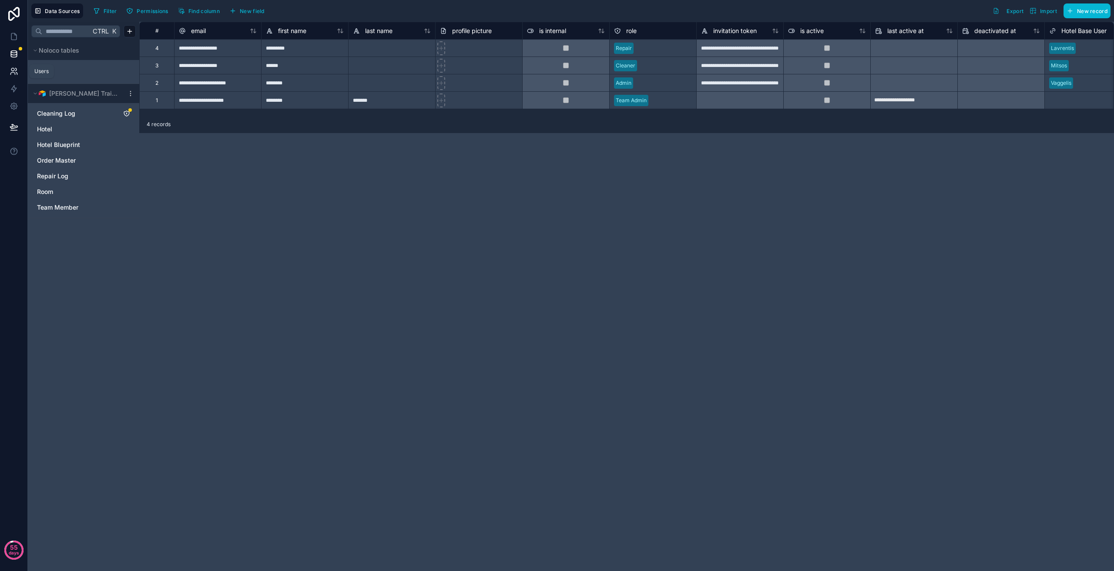
click at [17, 71] on icon at bounding box center [14, 71] width 9 height 9
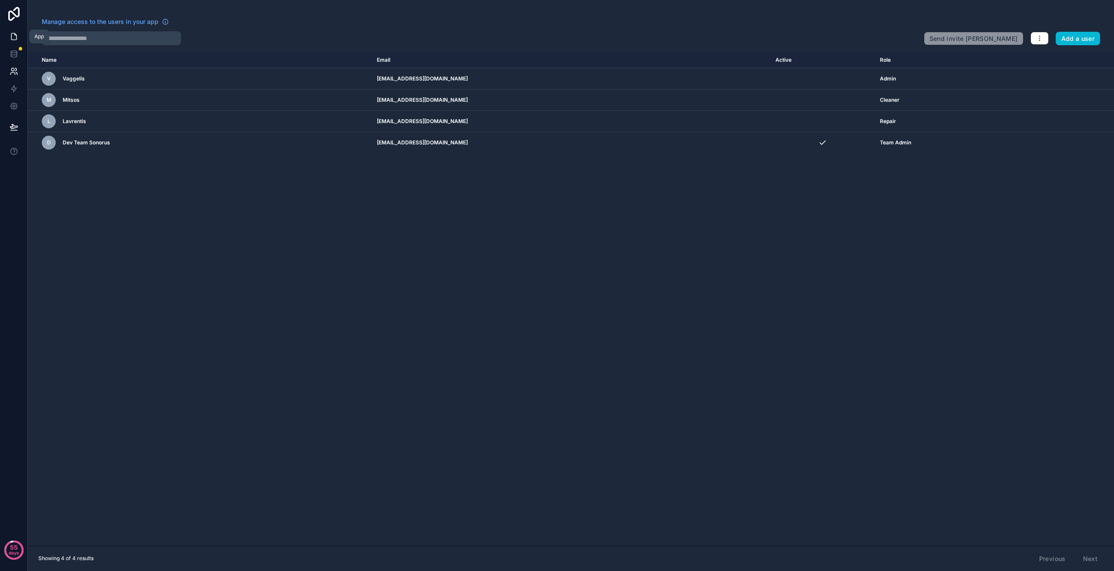
click at [15, 36] on icon at bounding box center [14, 36] width 9 height 9
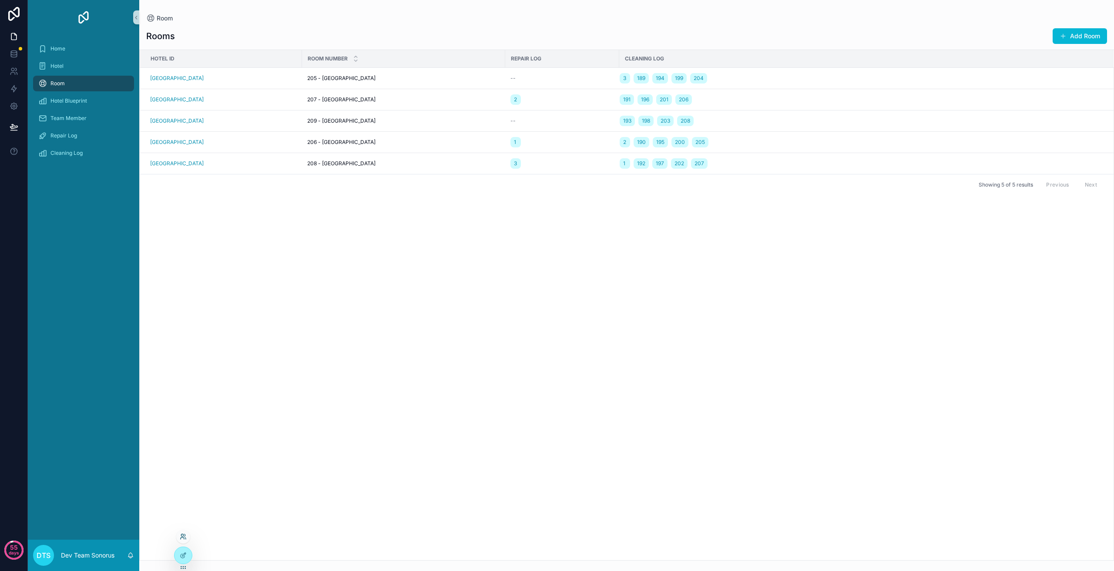
click at [185, 538] on icon at bounding box center [185, 539] width 1 height 2
click at [85, 140] on div "Repair Log" at bounding box center [83, 136] width 90 height 14
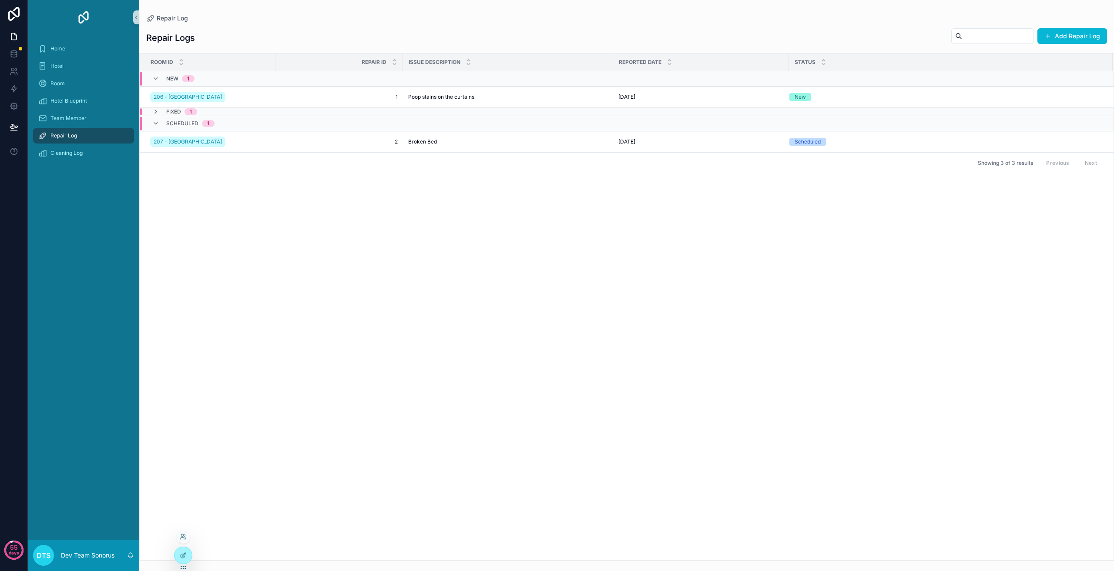
click at [187, 537] on div at bounding box center [183, 537] width 14 height 14
click at [180, 537] on icon at bounding box center [183, 536] width 7 height 7
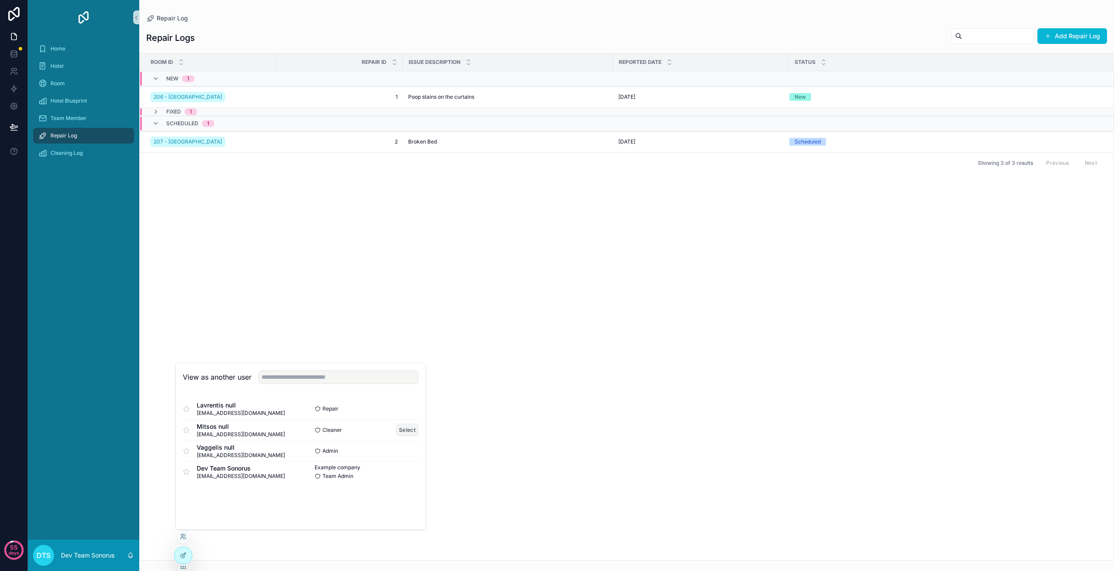
click at [403, 431] on button "Select" at bounding box center [407, 430] width 23 height 13
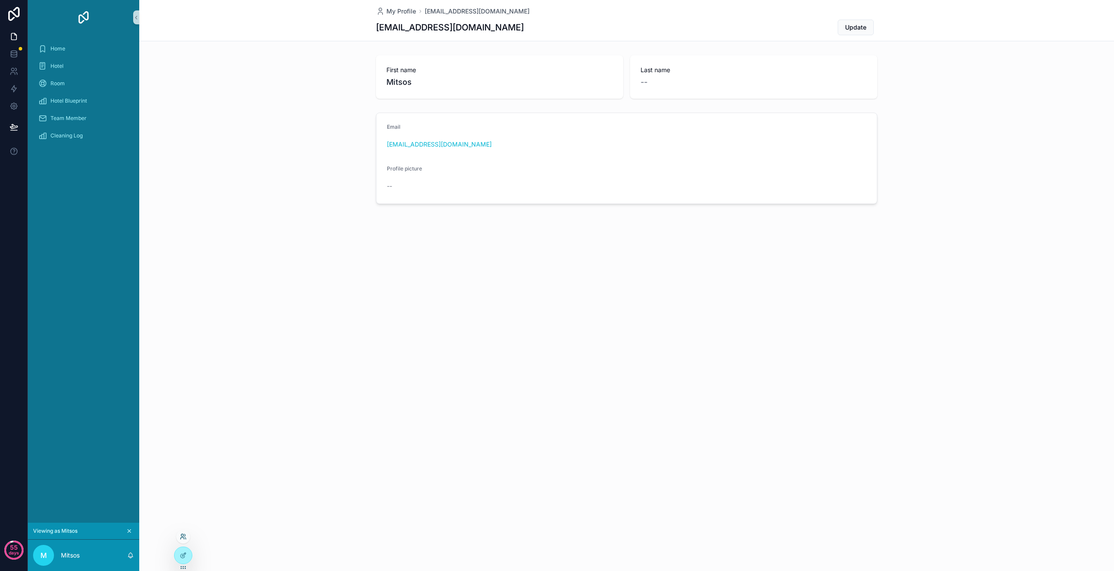
click at [186, 536] on icon at bounding box center [183, 536] width 7 height 7
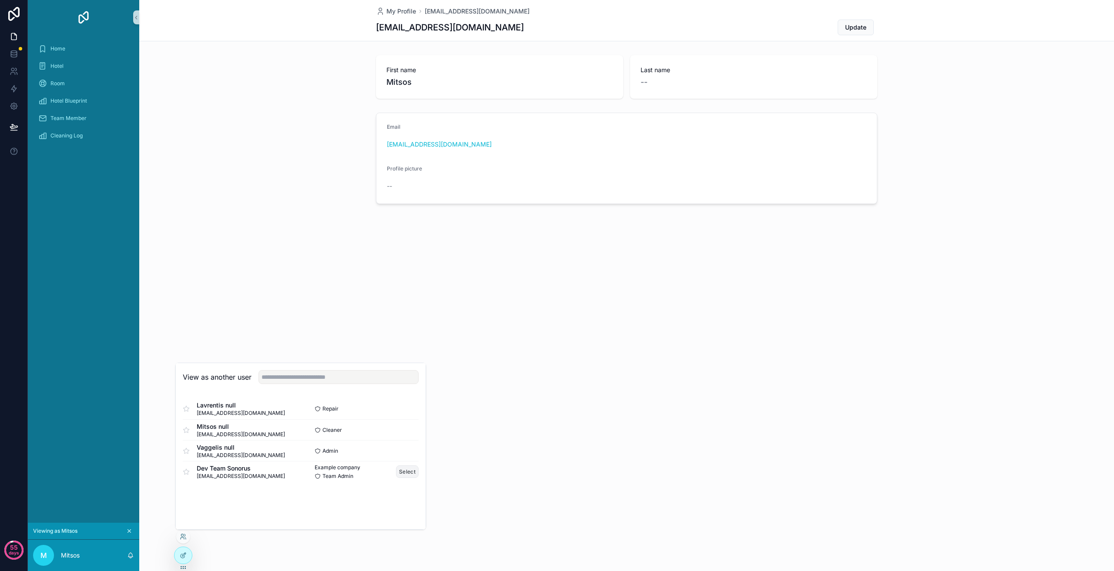
click at [408, 471] on button "Select" at bounding box center [407, 471] width 23 height 13
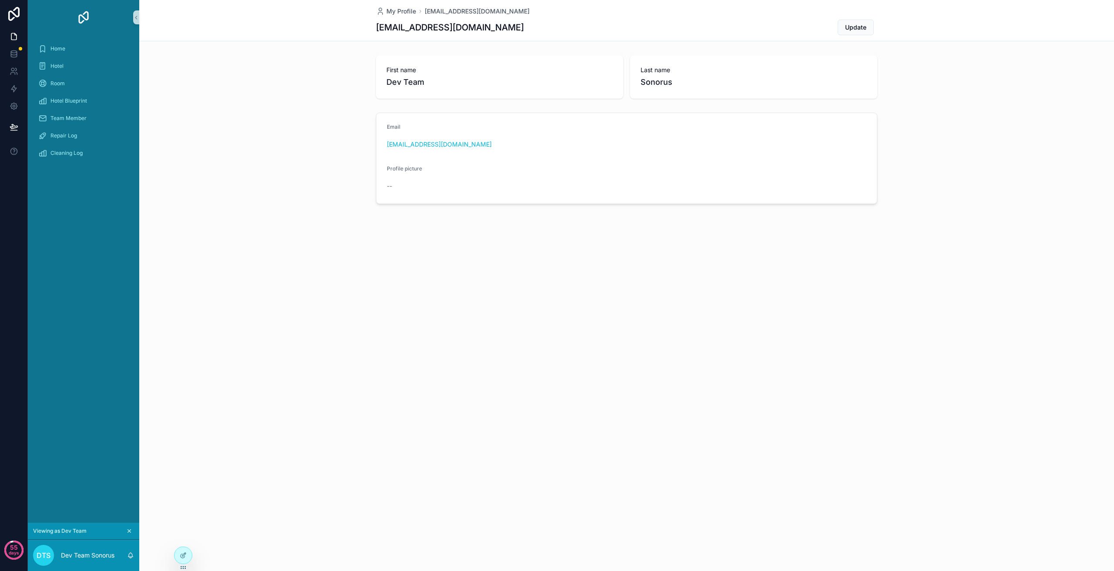
click at [225, 245] on div "My Profile devteam@sonorus.co.uk devteam@sonorus.co.uk Update First name Dev Te…" at bounding box center [626, 131] width 974 height 263
click at [84, 51] on div "Home" at bounding box center [83, 49] width 90 height 14
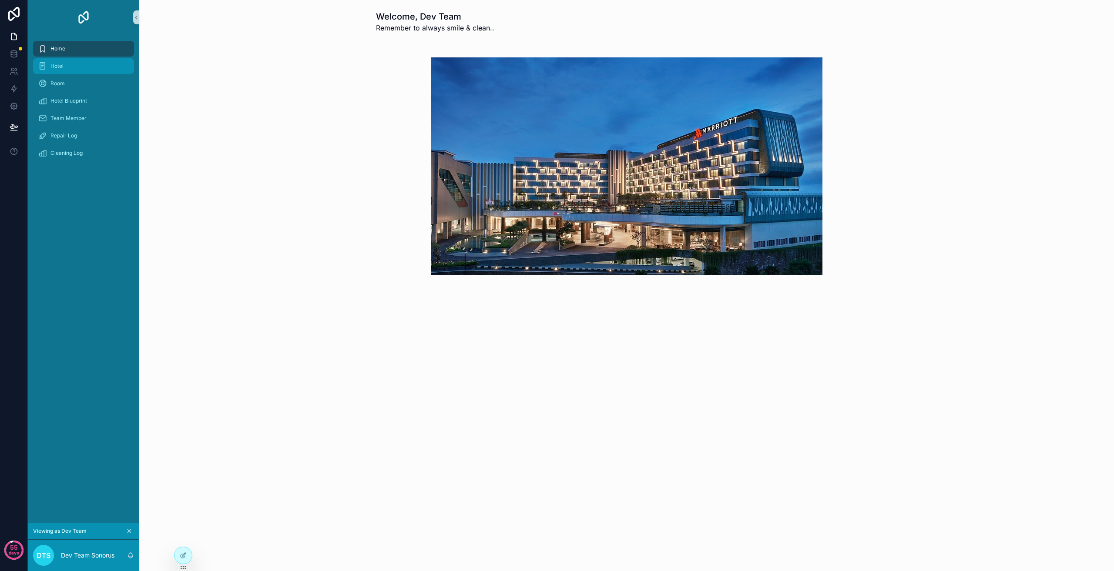
click at [69, 73] on div "Hotel" at bounding box center [83, 66] width 90 height 14
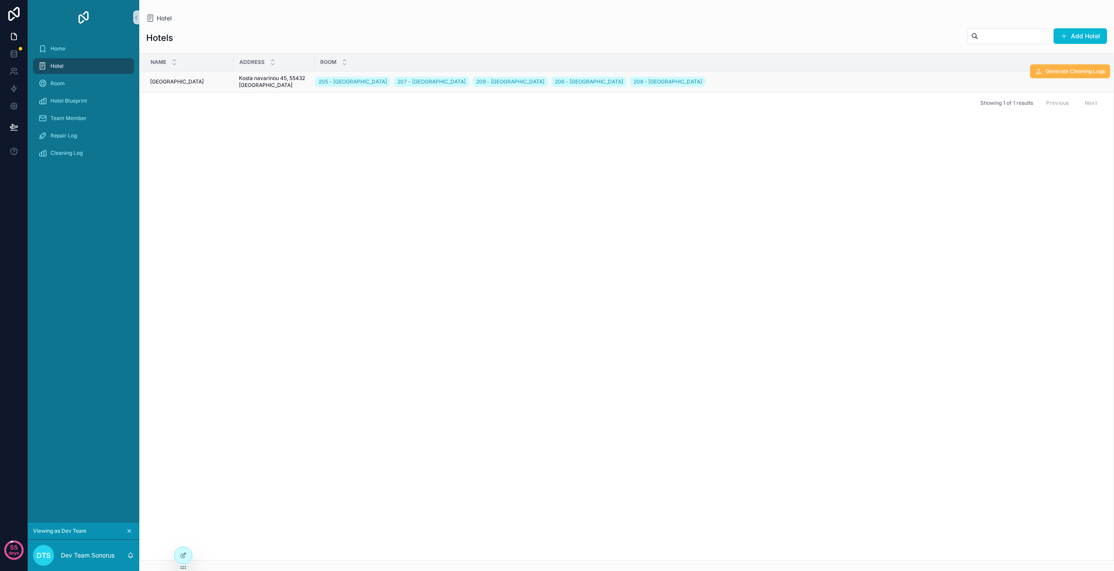
click at [1071, 73] on span "Generate Cleaning Logs" at bounding box center [1074, 71] width 59 height 7
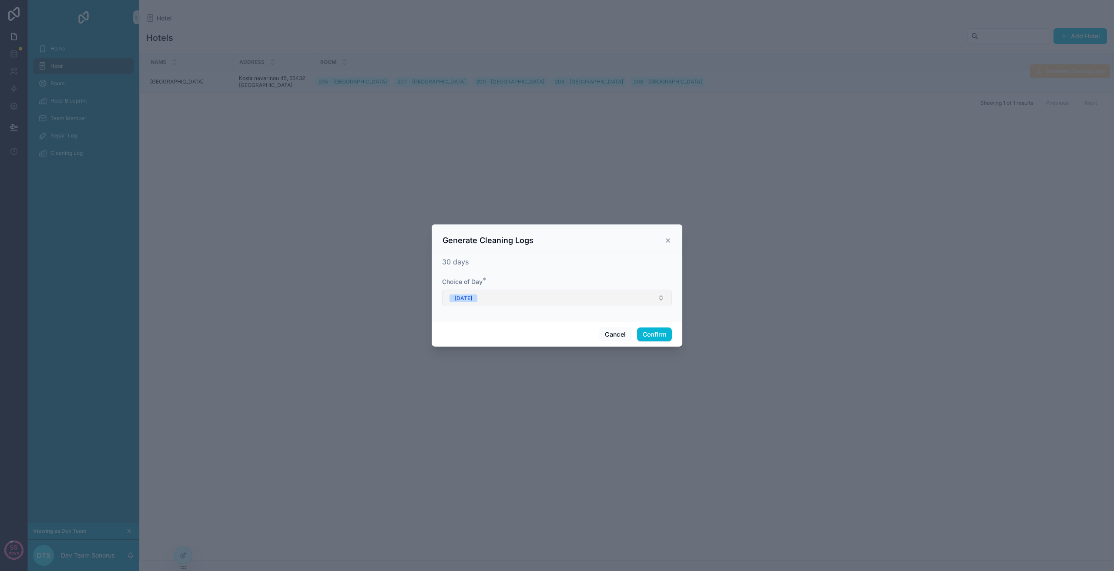
click at [496, 297] on button "[DATE]" at bounding box center [557, 298] width 230 height 17
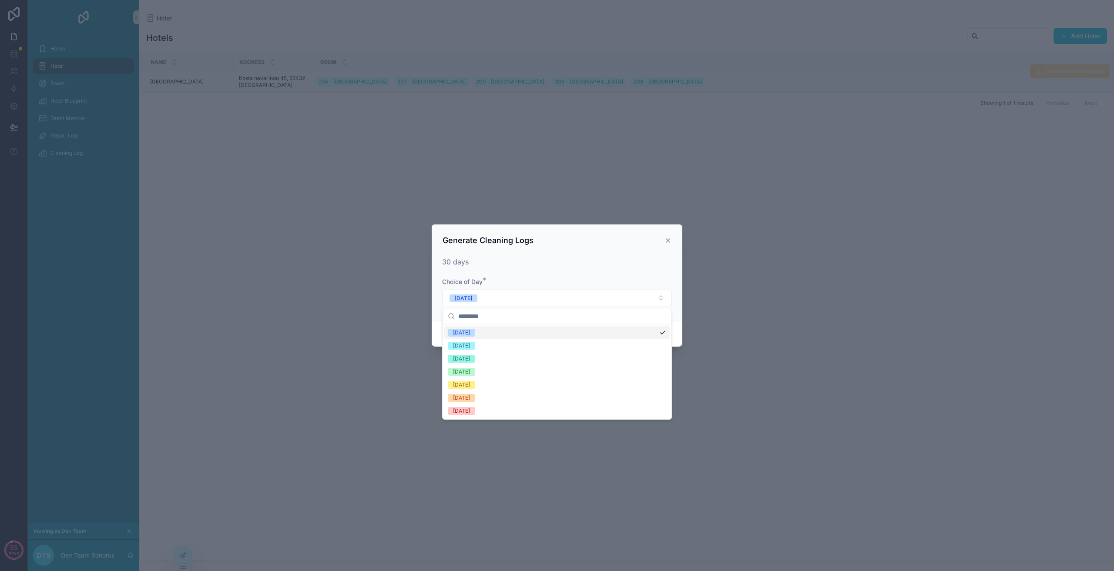
click at [470, 331] on div "Monday" at bounding box center [461, 333] width 17 height 8
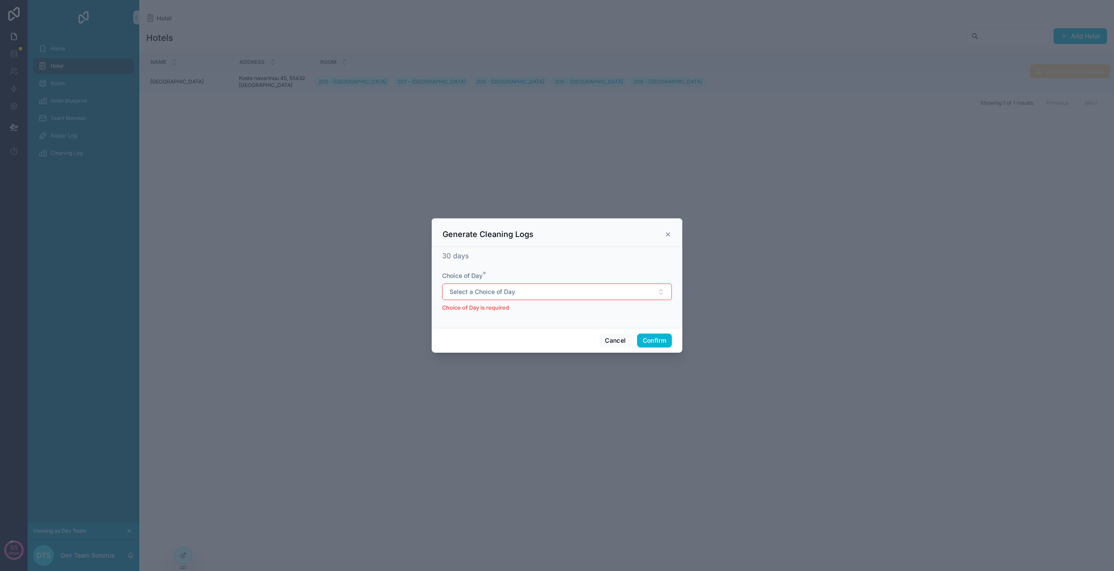
click at [762, 228] on div at bounding box center [557, 285] width 1114 height 571
drag, startPoint x: 667, startPoint y: 235, endPoint x: 952, endPoint y: 86, distance: 322.2
click at [667, 235] on icon at bounding box center [667, 234] width 7 height 7
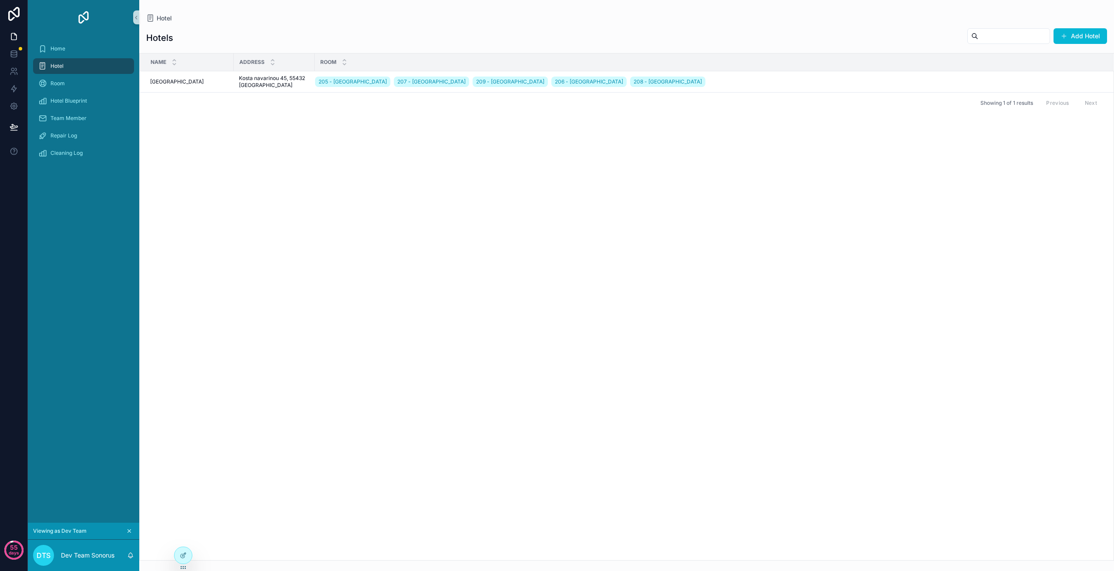
click at [0, 0] on span "Generate Cleaning Logs" at bounding box center [0, 0] width 0 height 0
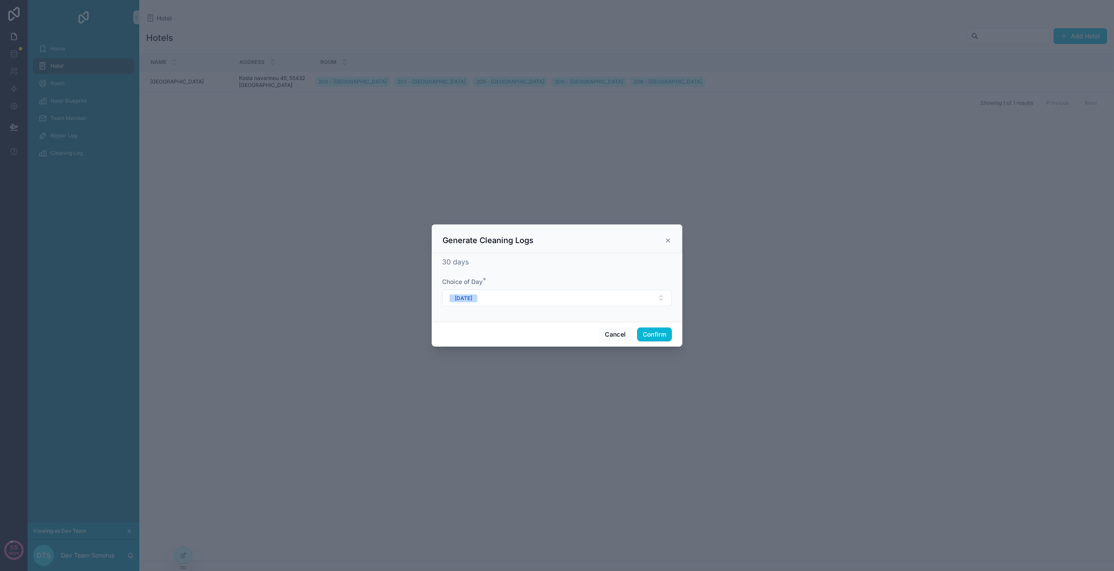
click at [668, 241] on icon at bounding box center [667, 240] width 3 height 3
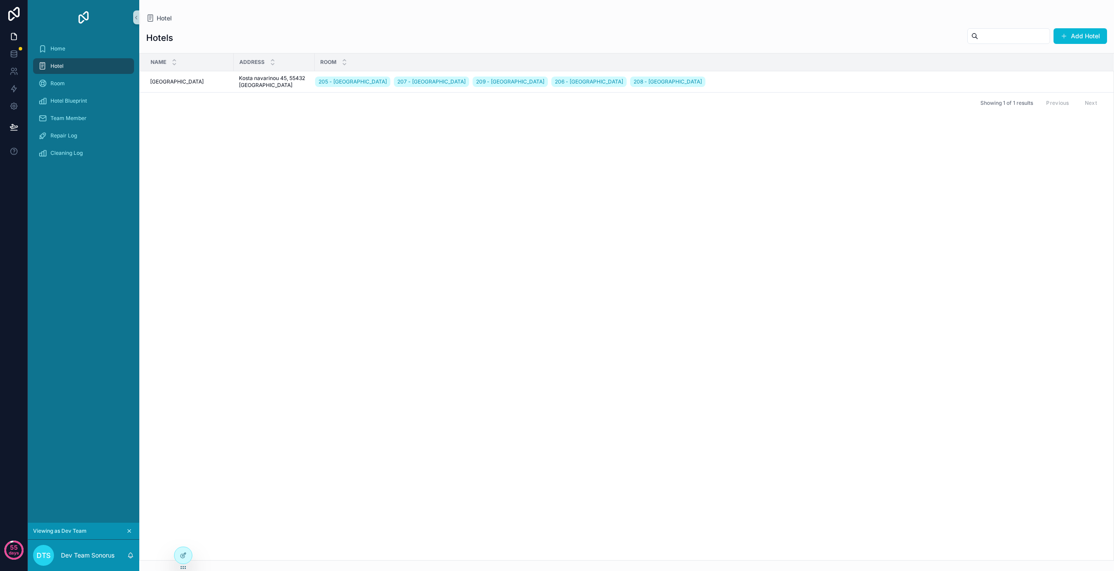
click at [0, 0] on span "Generate Cleaning Logs" at bounding box center [0, 0] width 0 height 0
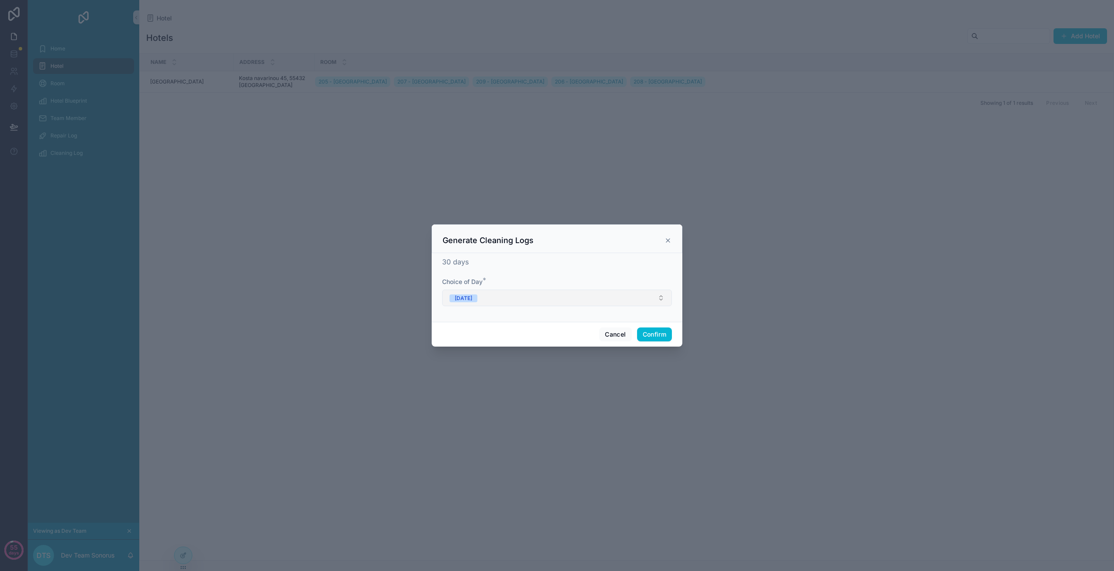
click at [500, 294] on button "Monday" at bounding box center [557, 298] width 230 height 17
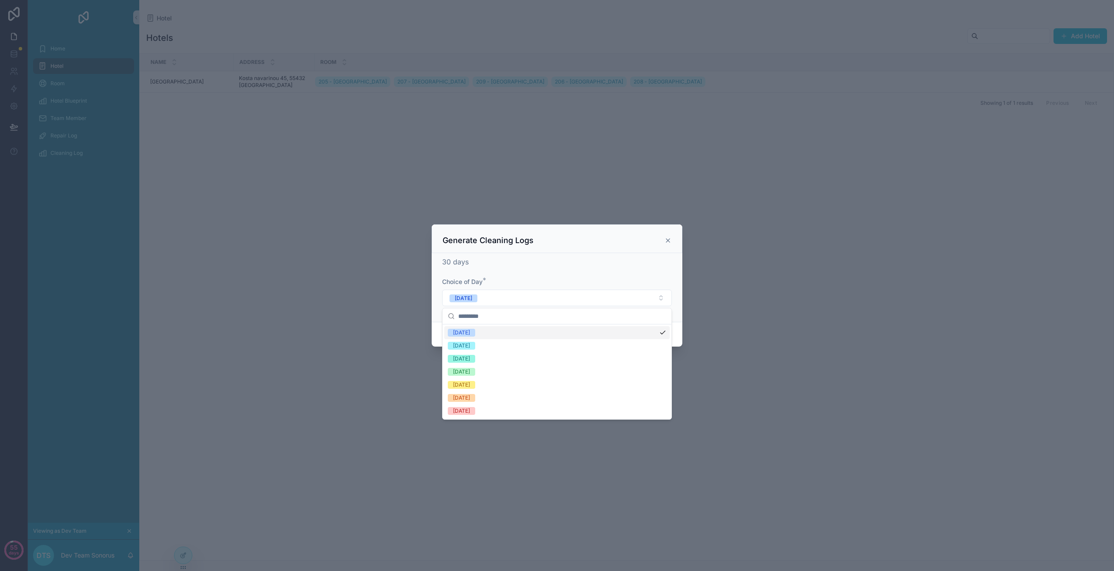
click at [495, 333] on div "Monday" at bounding box center [556, 332] width 225 height 13
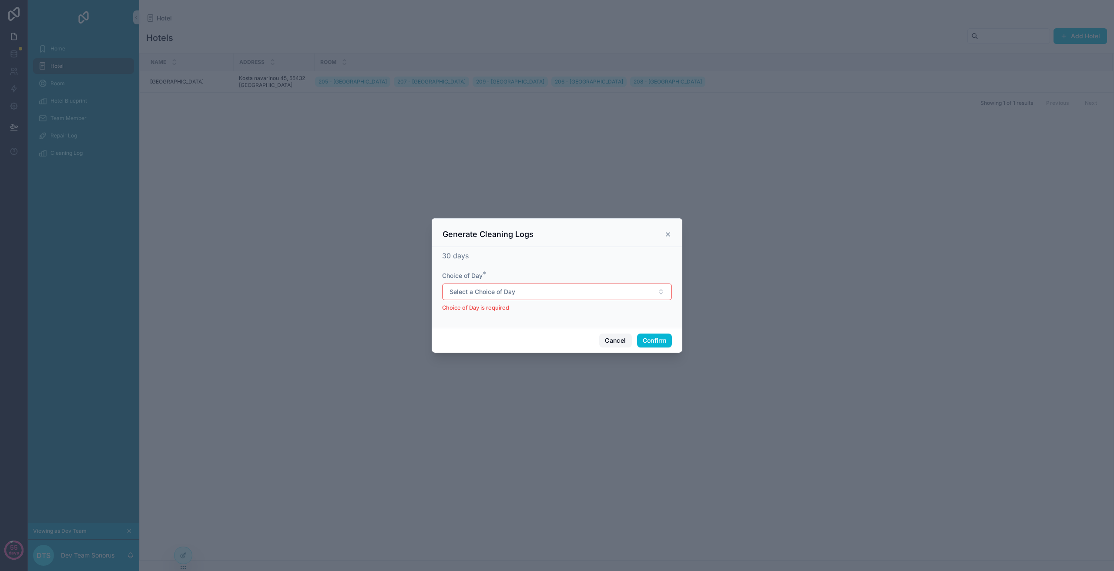
click at [611, 343] on button "Cancel" at bounding box center [615, 341] width 32 height 14
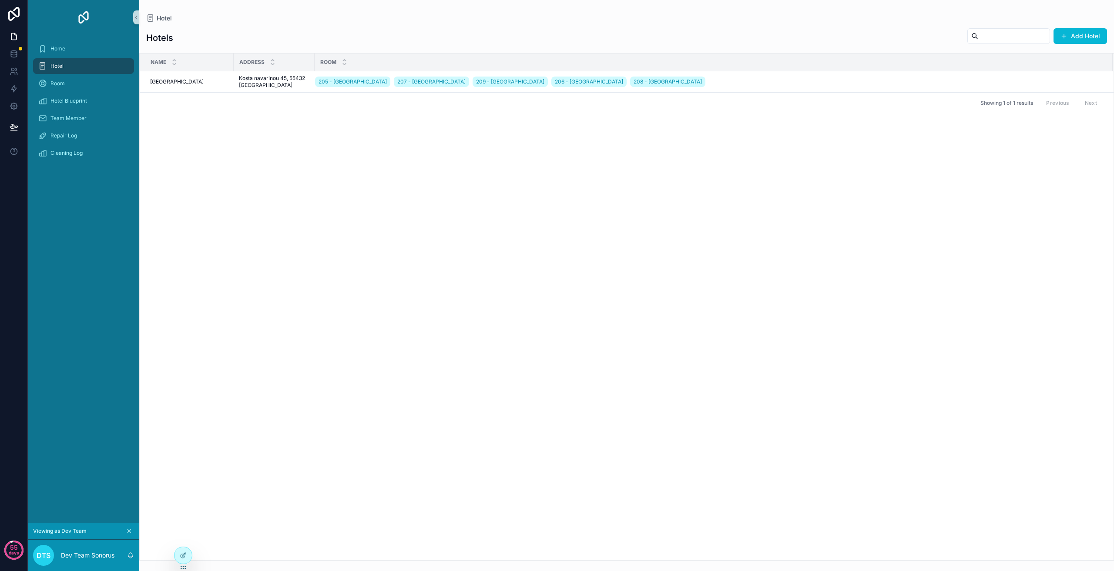
click at [0, 0] on button "Generate Cleaning Logs" at bounding box center [0, 0] width 0 height 0
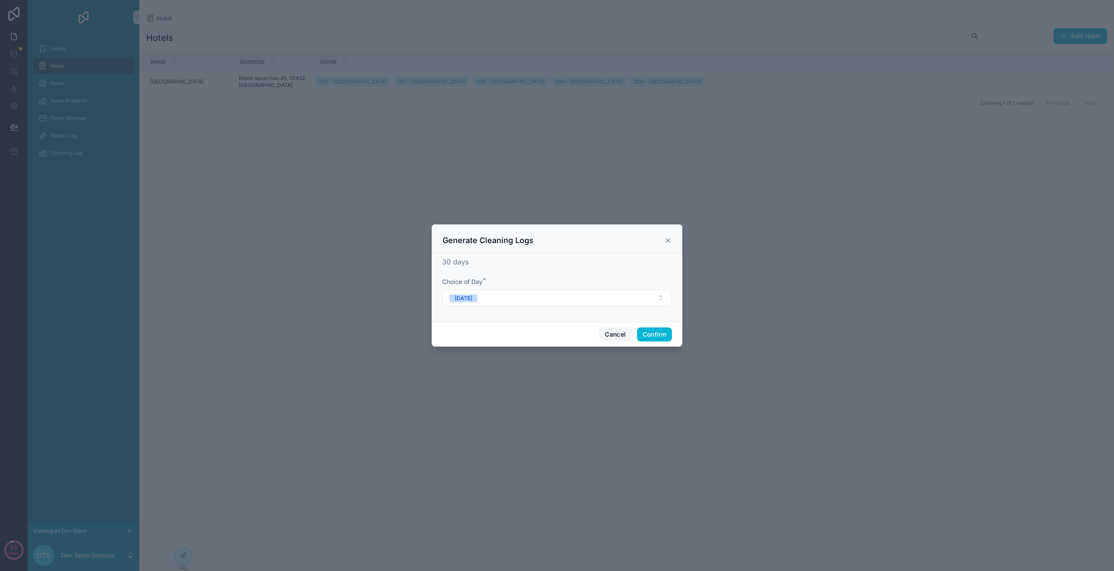
click at [612, 329] on button "Cancel" at bounding box center [615, 335] width 32 height 14
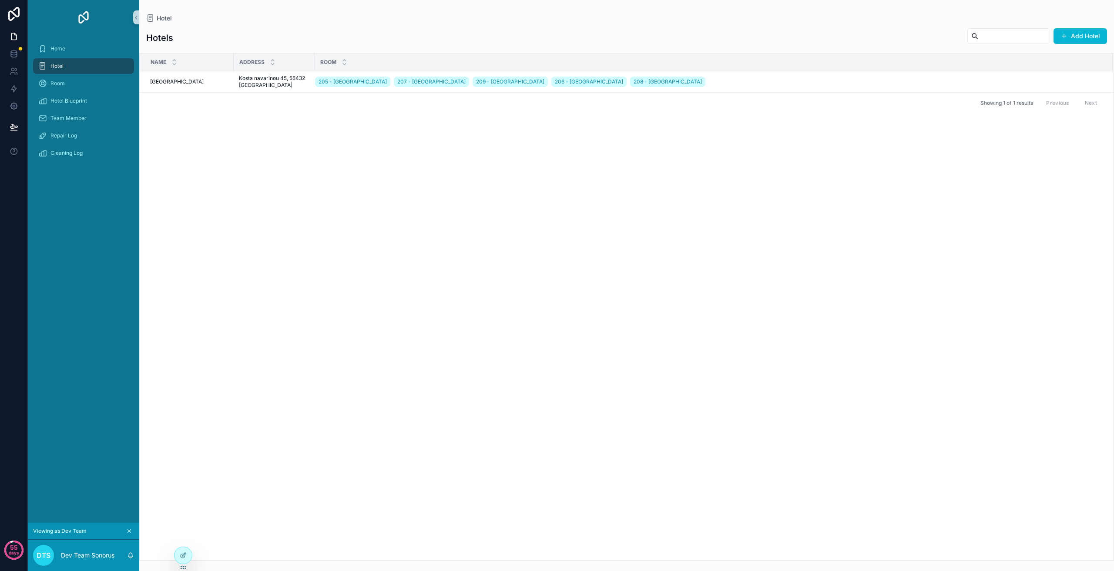
click at [1059, 105] on div "Previous Next" at bounding box center [1071, 102] width 63 height 13
click at [60, 62] on div "Hotel" at bounding box center [83, 66] width 90 height 14
click at [1080, 42] on button "Add Hotel" at bounding box center [1080, 36] width 54 height 16
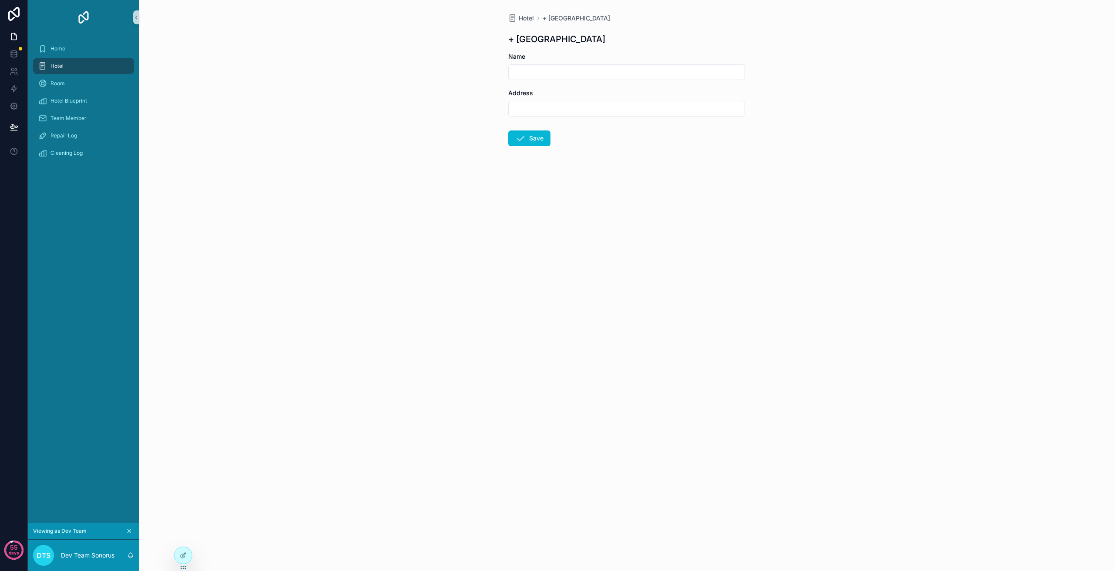
click at [546, 77] on input "scrollable content" at bounding box center [627, 72] width 236 height 12
type input "*****"
drag, startPoint x: 538, startPoint y: 114, endPoint x: 540, endPoint y: 125, distance: 11.5
click at [538, 114] on input "**" at bounding box center [627, 109] width 236 height 12
type input "**"
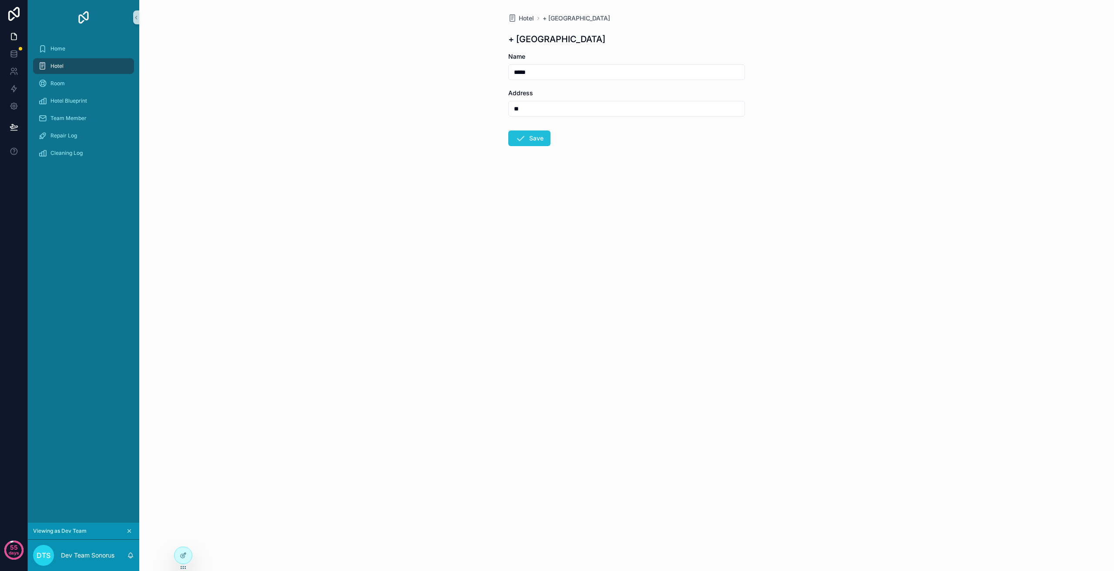
click at [539, 138] on button "Save" at bounding box center [529, 139] width 42 height 16
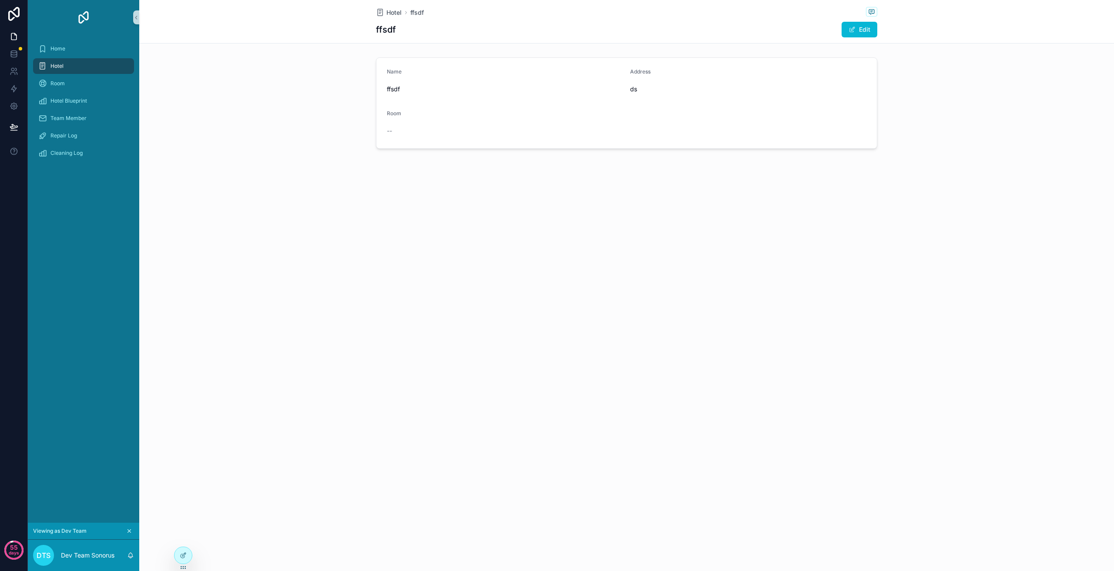
click at [66, 62] on div "Hotel" at bounding box center [83, 66] width 90 height 14
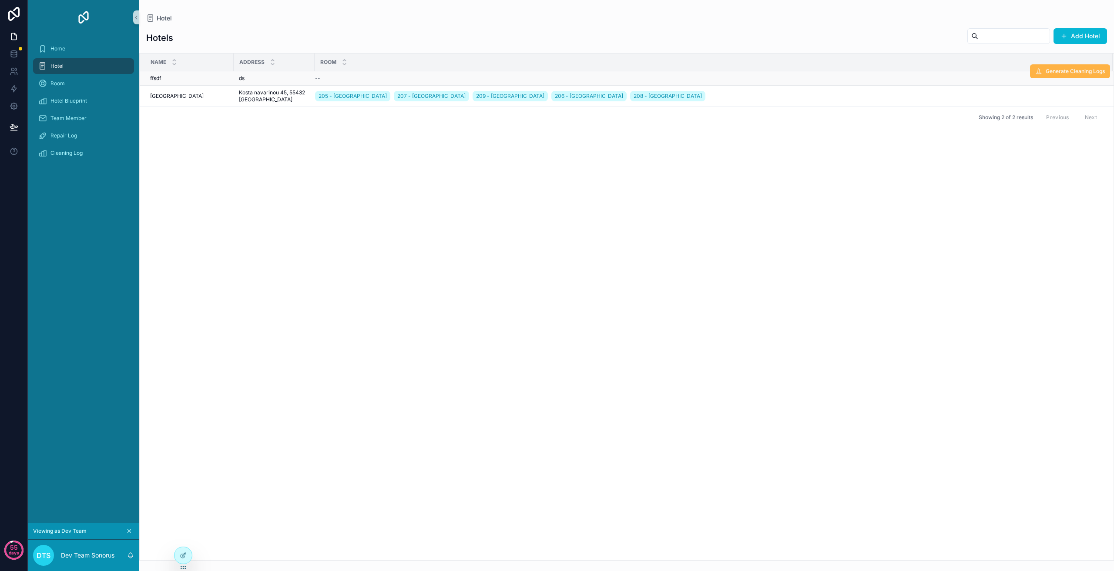
click at [1069, 72] on span "Generate Cleaning Logs" at bounding box center [1074, 71] width 59 height 7
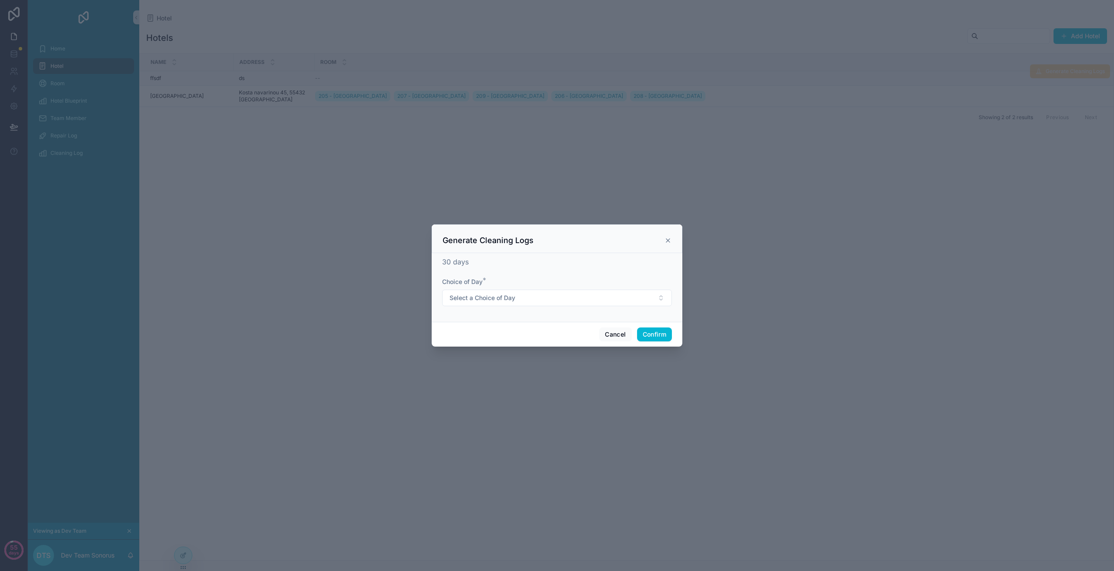
click at [666, 238] on icon at bounding box center [667, 240] width 7 height 7
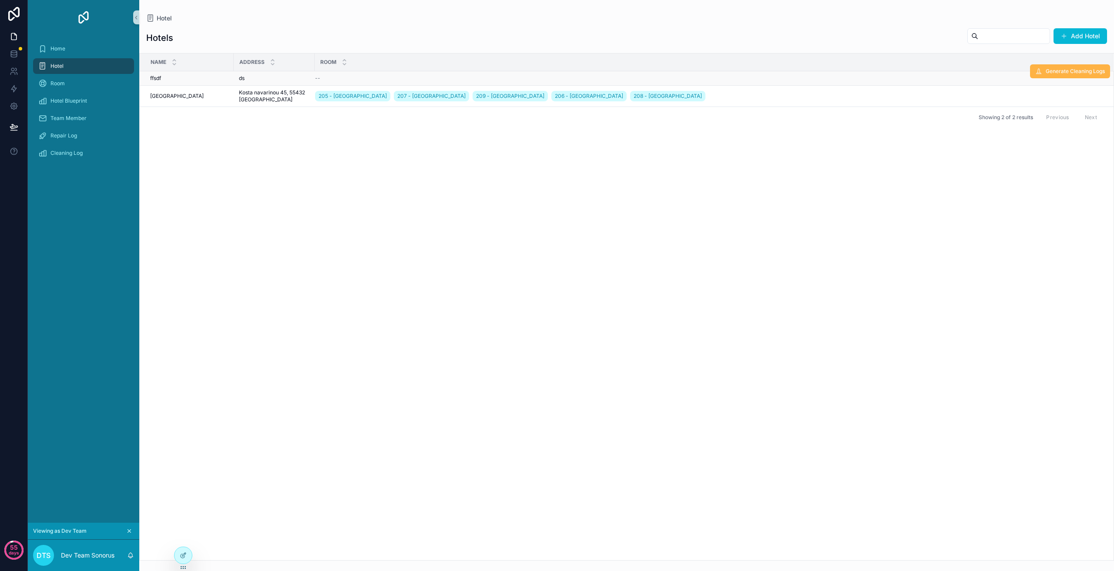
click at [1050, 71] on span "Generate Cleaning Logs" at bounding box center [1074, 71] width 59 height 7
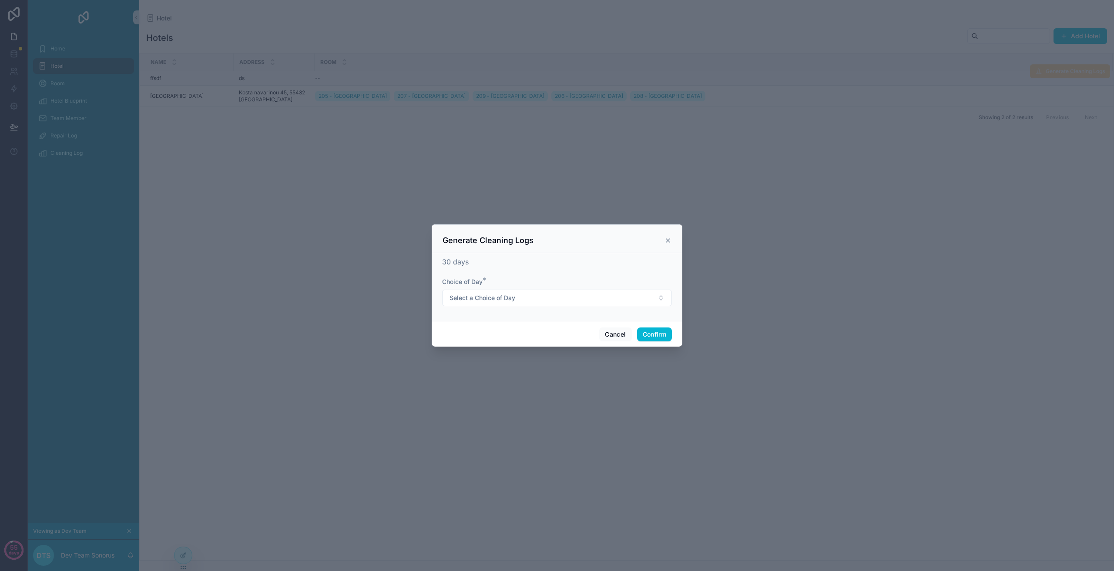
click at [667, 240] on icon at bounding box center [667, 240] width 3 height 3
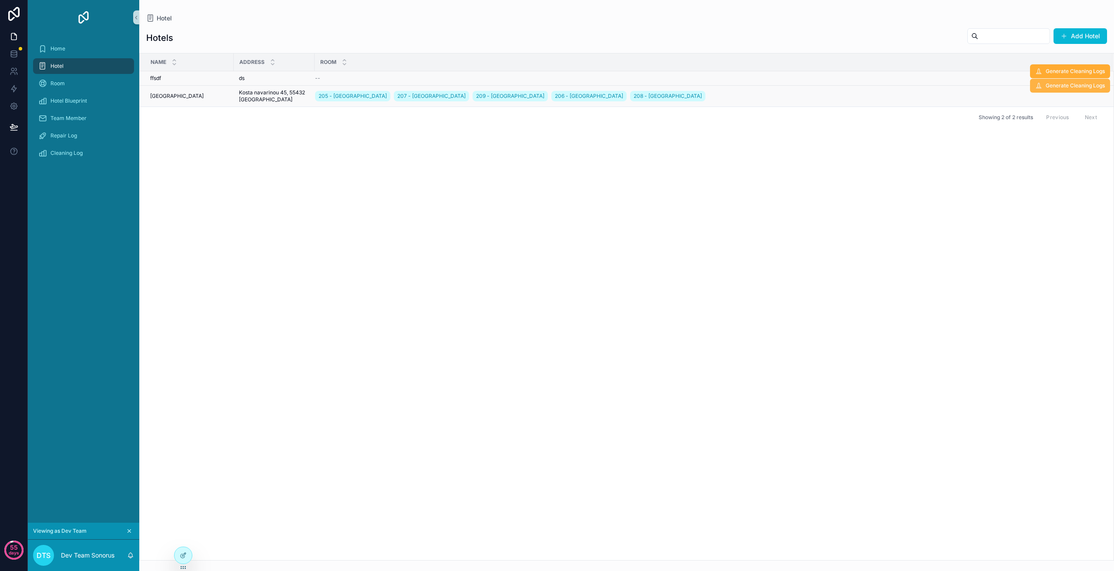
click at [1077, 84] on span "Generate Cleaning Logs" at bounding box center [1074, 85] width 59 height 7
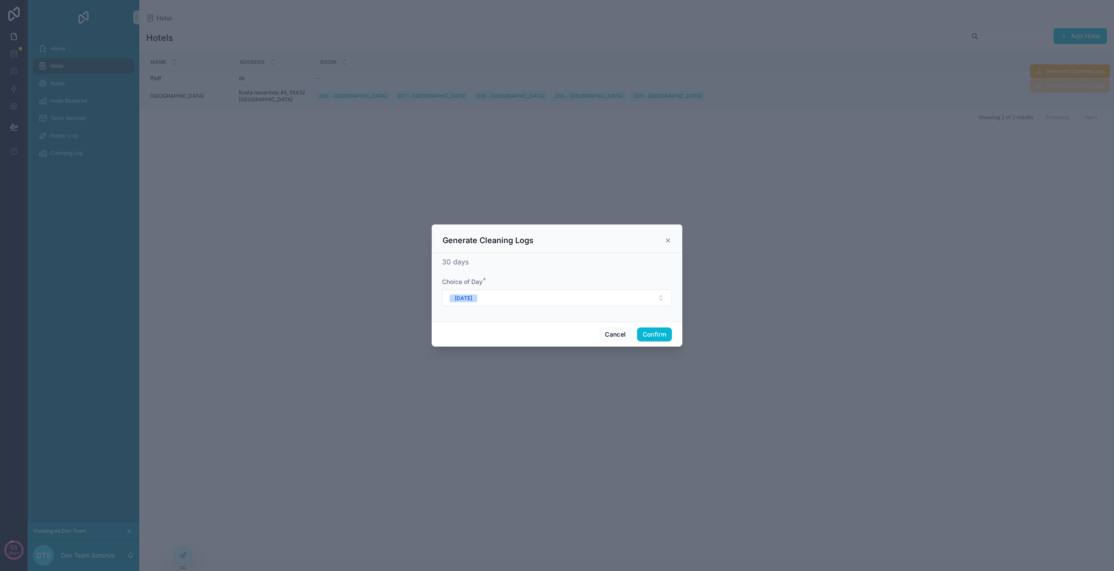
click at [666, 241] on icon at bounding box center [667, 240] width 7 height 7
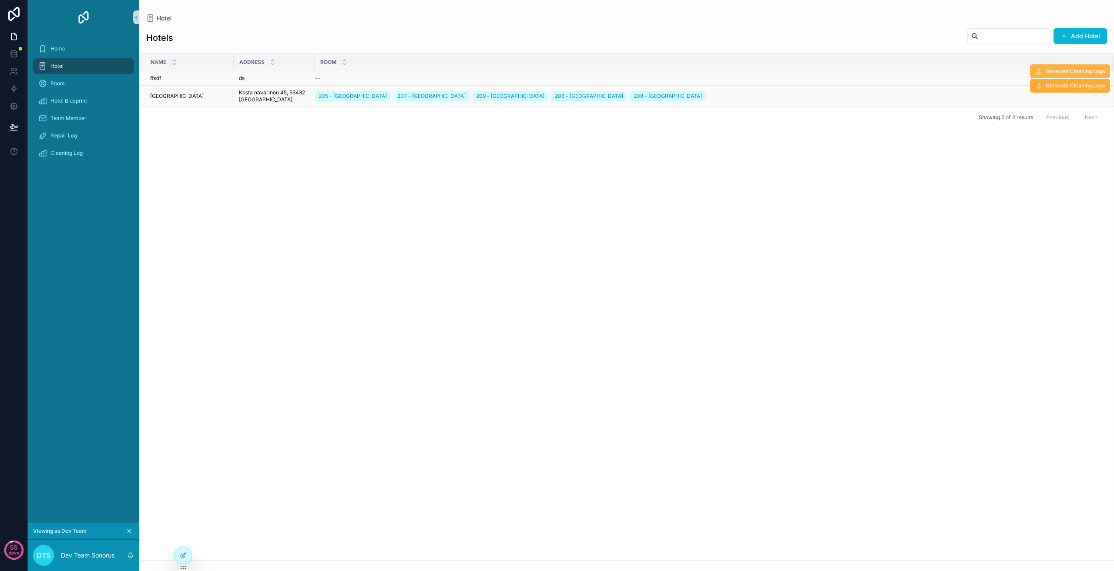
drag, startPoint x: 1061, startPoint y: 67, endPoint x: 1061, endPoint y: 73, distance: 5.2
click at [1061, 72] on table "Name Address Room ffsdf ffsdf ds ds -- Generate Cleaning Logs Mariot Hotel Mari…" at bounding box center [627, 80] width 974 height 53
click at [1061, 75] on button "Generate Cleaning Logs" at bounding box center [1070, 71] width 80 height 14
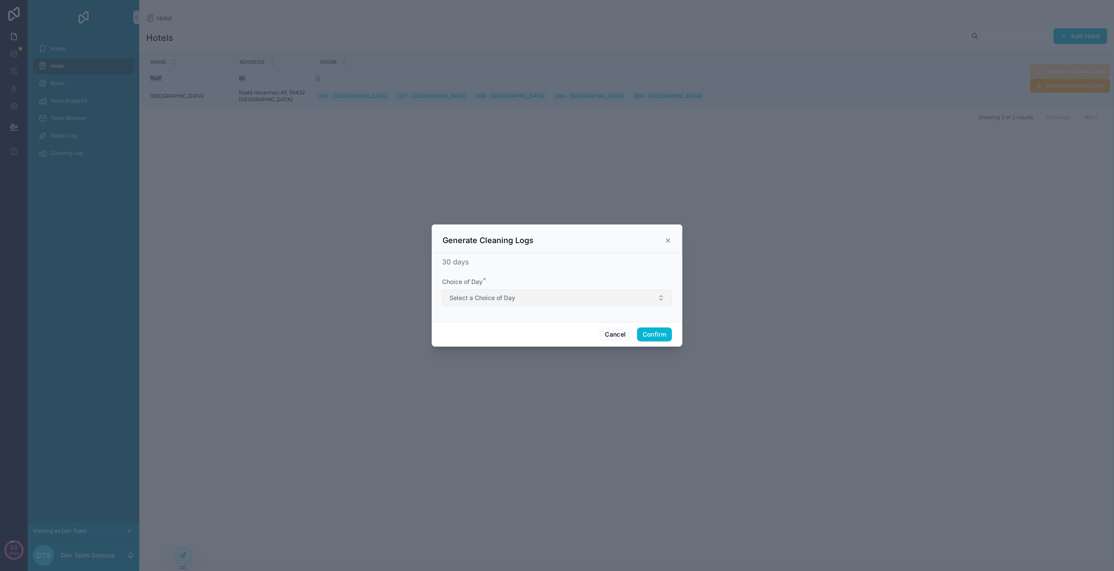
drag, startPoint x: 511, startPoint y: 292, endPoint x: 505, endPoint y: 306, distance: 15.4
click at [509, 297] on button "Select a Choice of Day" at bounding box center [557, 298] width 230 height 17
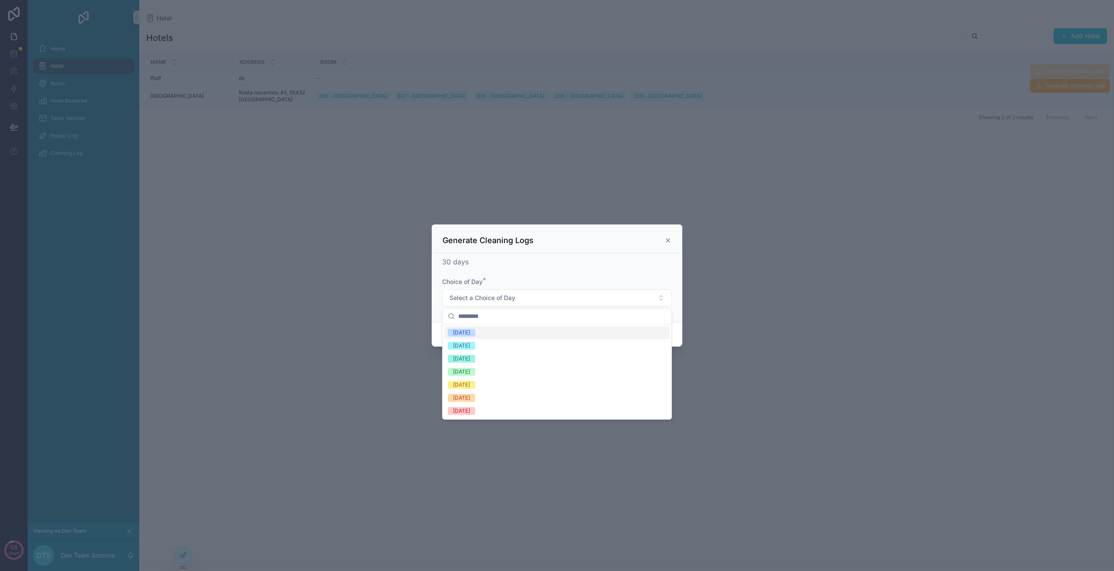
click at [671, 239] on div "Generate Cleaning Logs" at bounding box center [557, 238] width 251 height 29
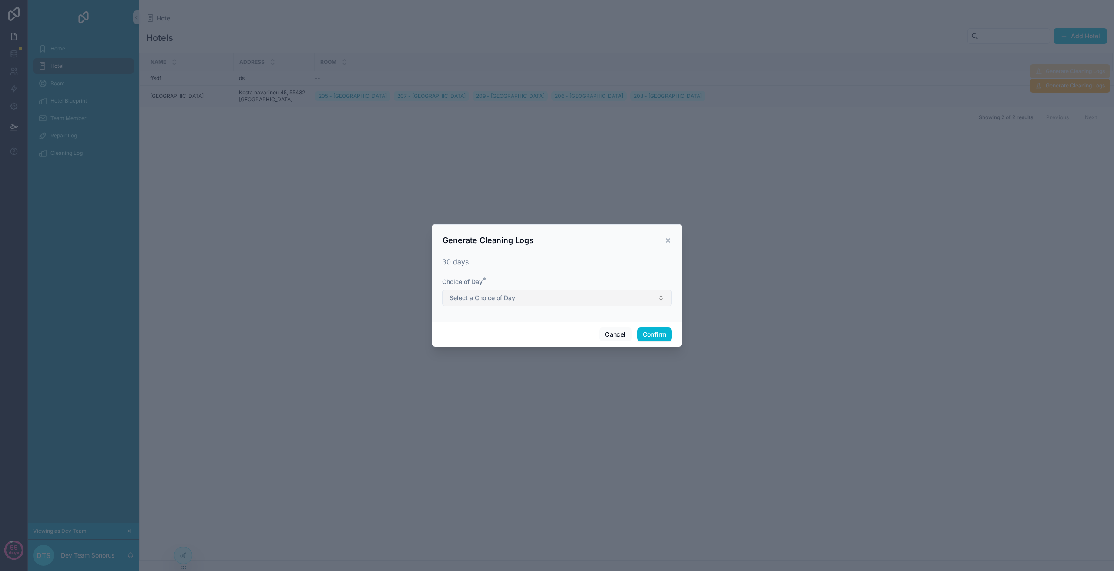
click at [495, 294] on span "Select a Choice of Day" at bounding box center [482, 298] width 66 height 9
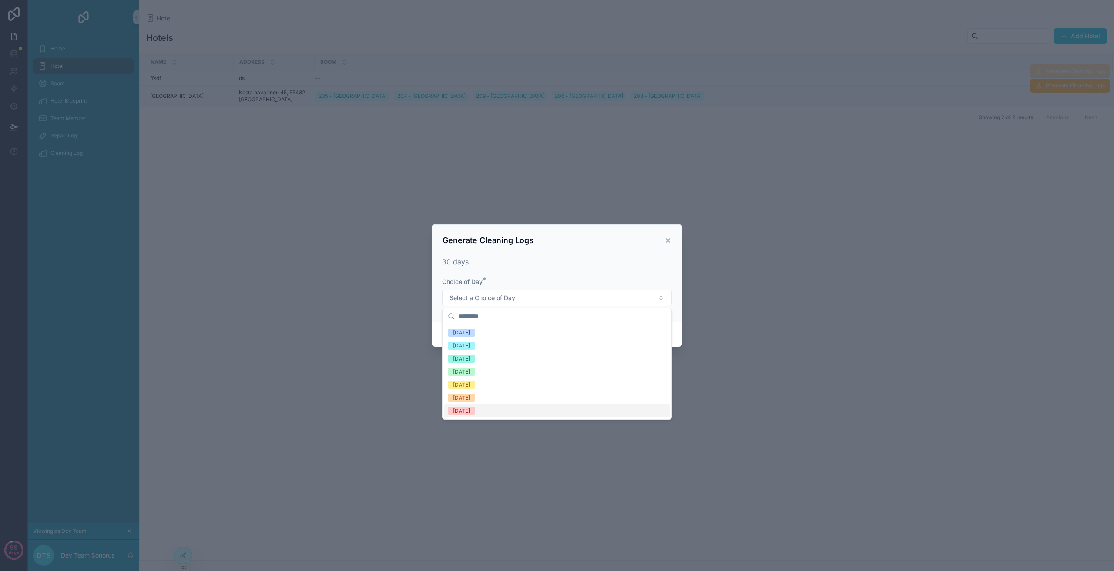
click at [472, 413] on span "Sunday" at bounding box center [461, 411] width 27 height 8
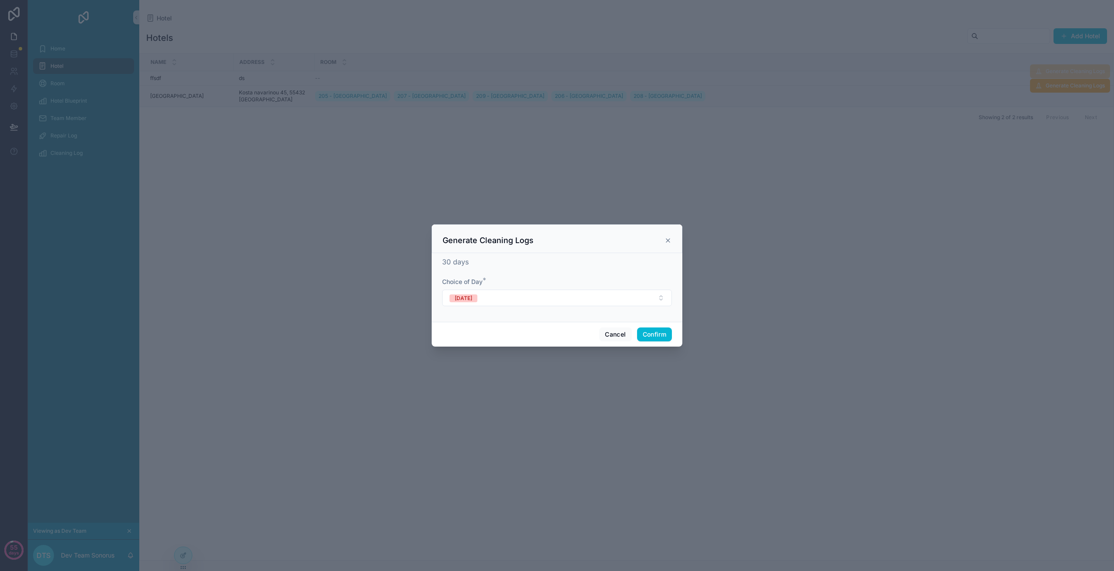
click at [425, 124] on div at bounding box center [557, 285] width 1114 height 571
click at [616, 334] on button "Cancel" at bounding box center [615, 335] width 32 height 14
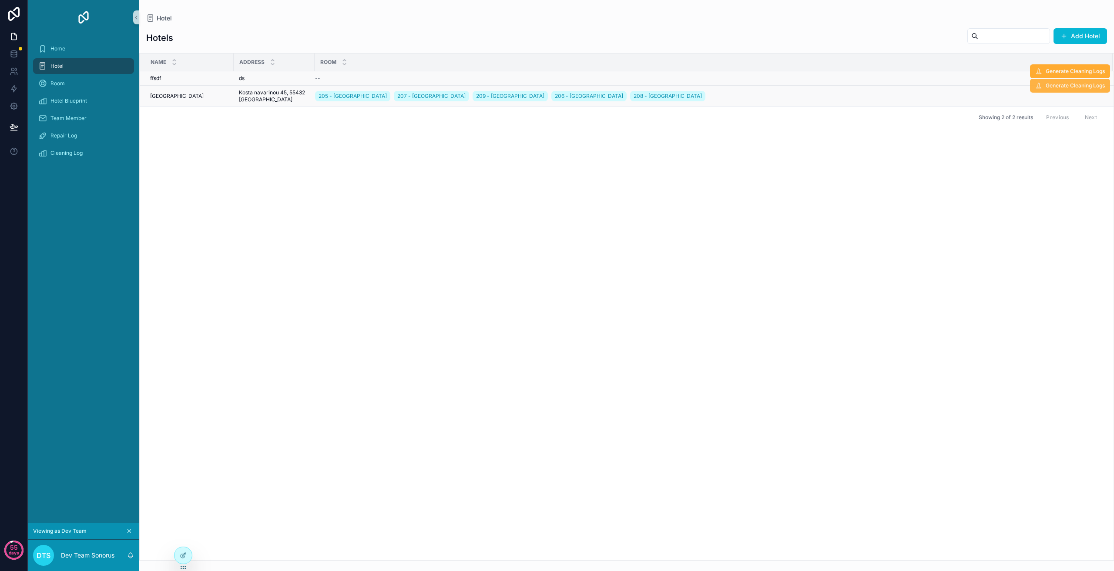
click at [1067, 84] on span "Generate Cleaning Logs" at bounding box center [1074, 85] width 59 height 7
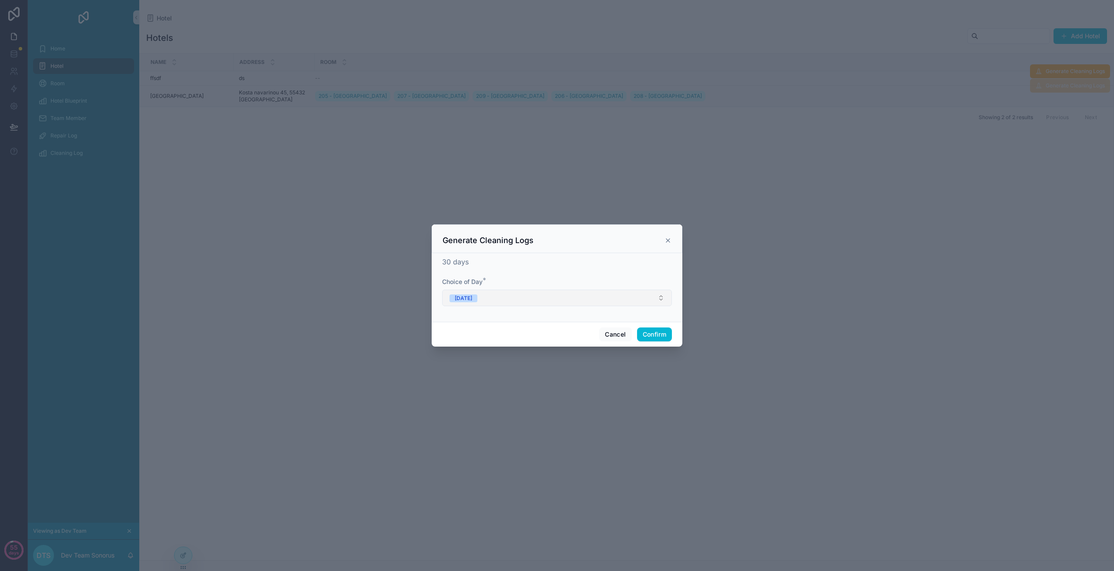
click at [489, 303] on button "Monday" at bounding box center [557, 298] width 230 height 17
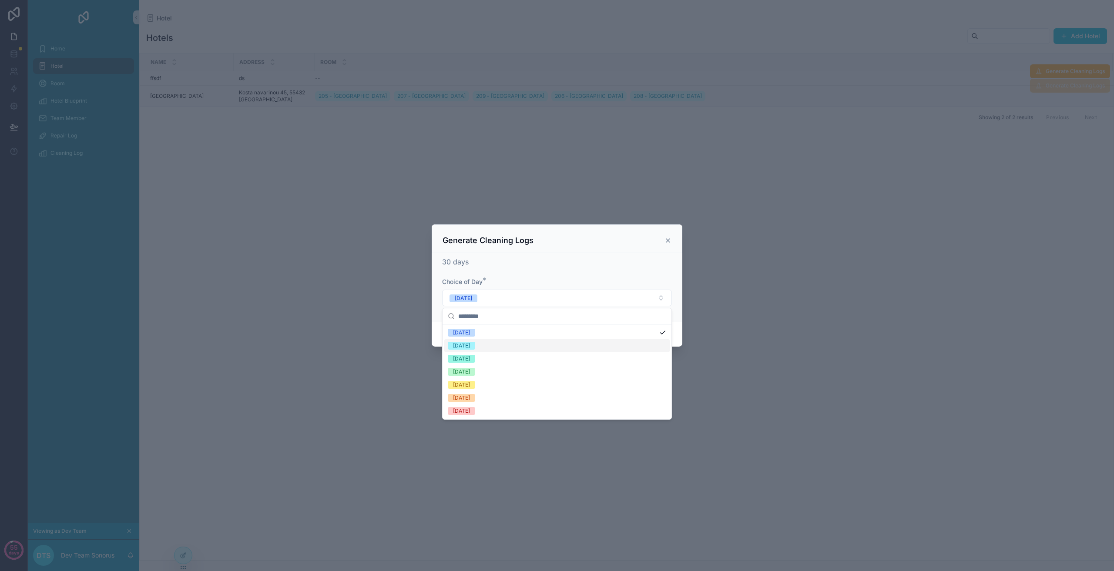
click at [714, 348] on div at bounding box center [557, 285] width 1114 height 571
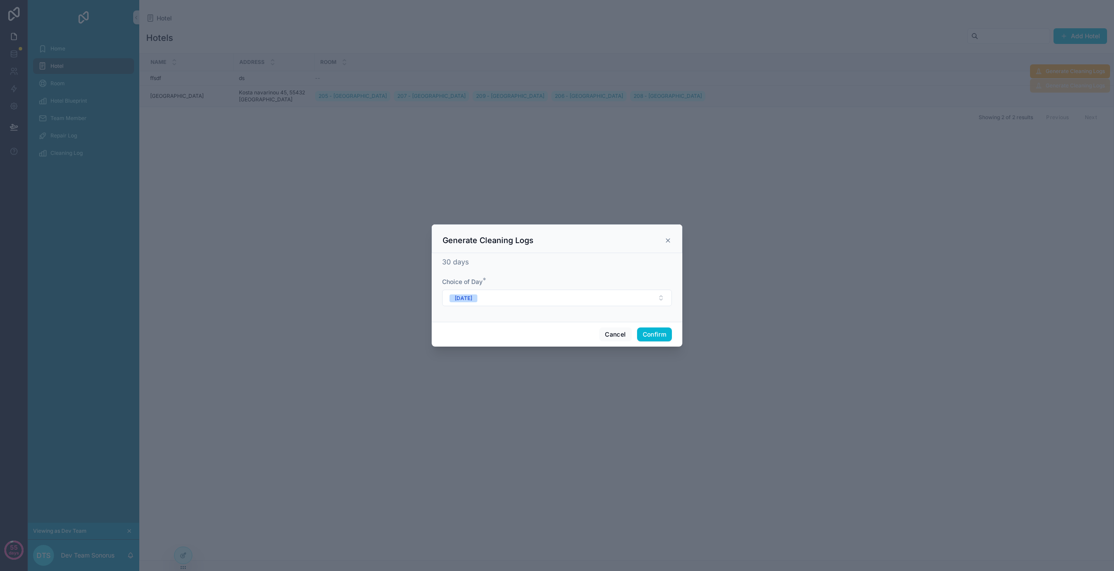
drag, startPoint x: 817, startPoint y: 415, endPoint x: 809, endPoint y: 415, distance: 7.8
click at [817, 415] on div at bounding box center [557, 285] width 1114 height 571
